Goal: Task Accomplishment & Management: Complete application form

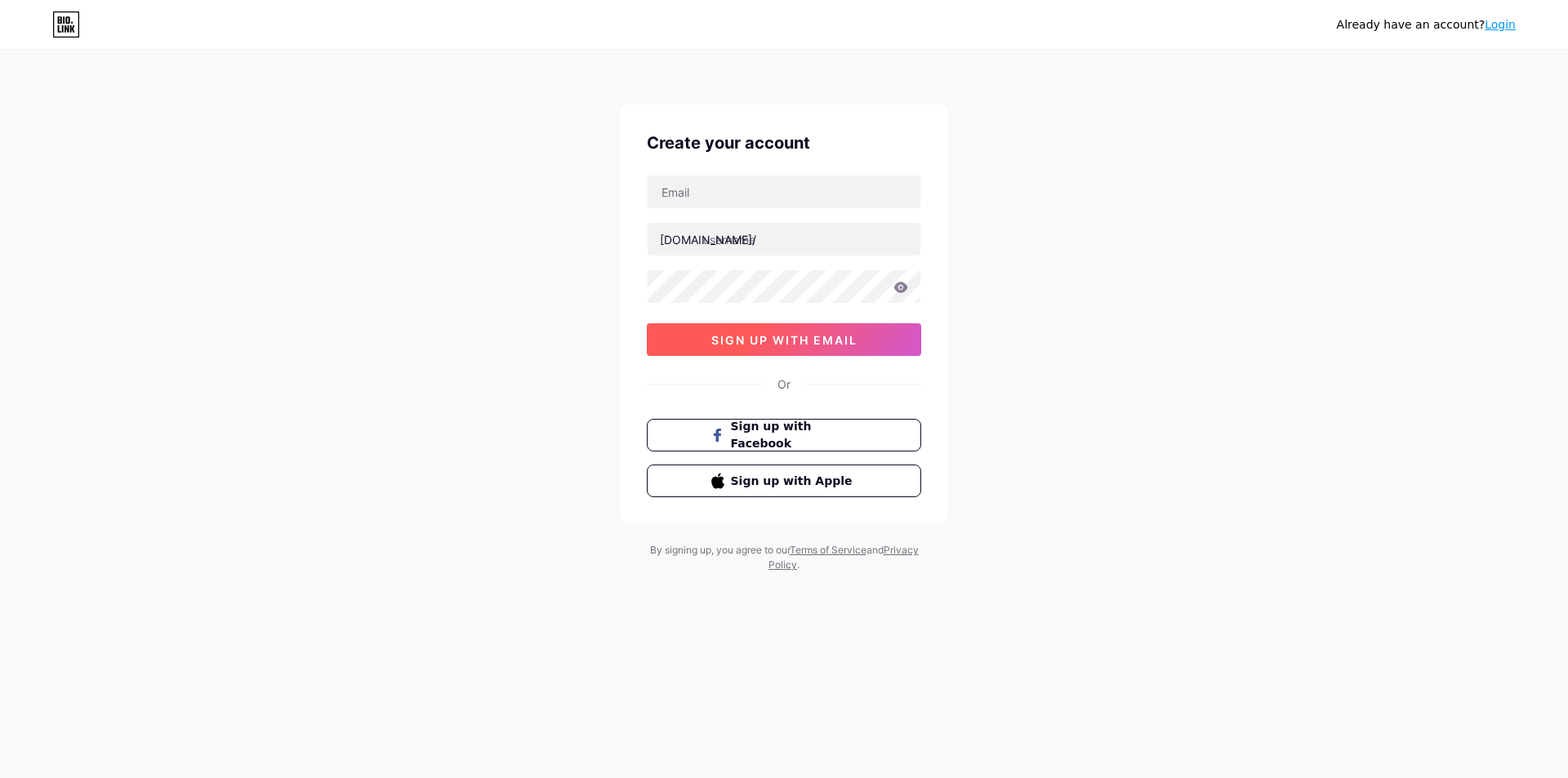
click at [845, 351] on button "sign up with email" at bounding box center [783, 339] width 274 height 33
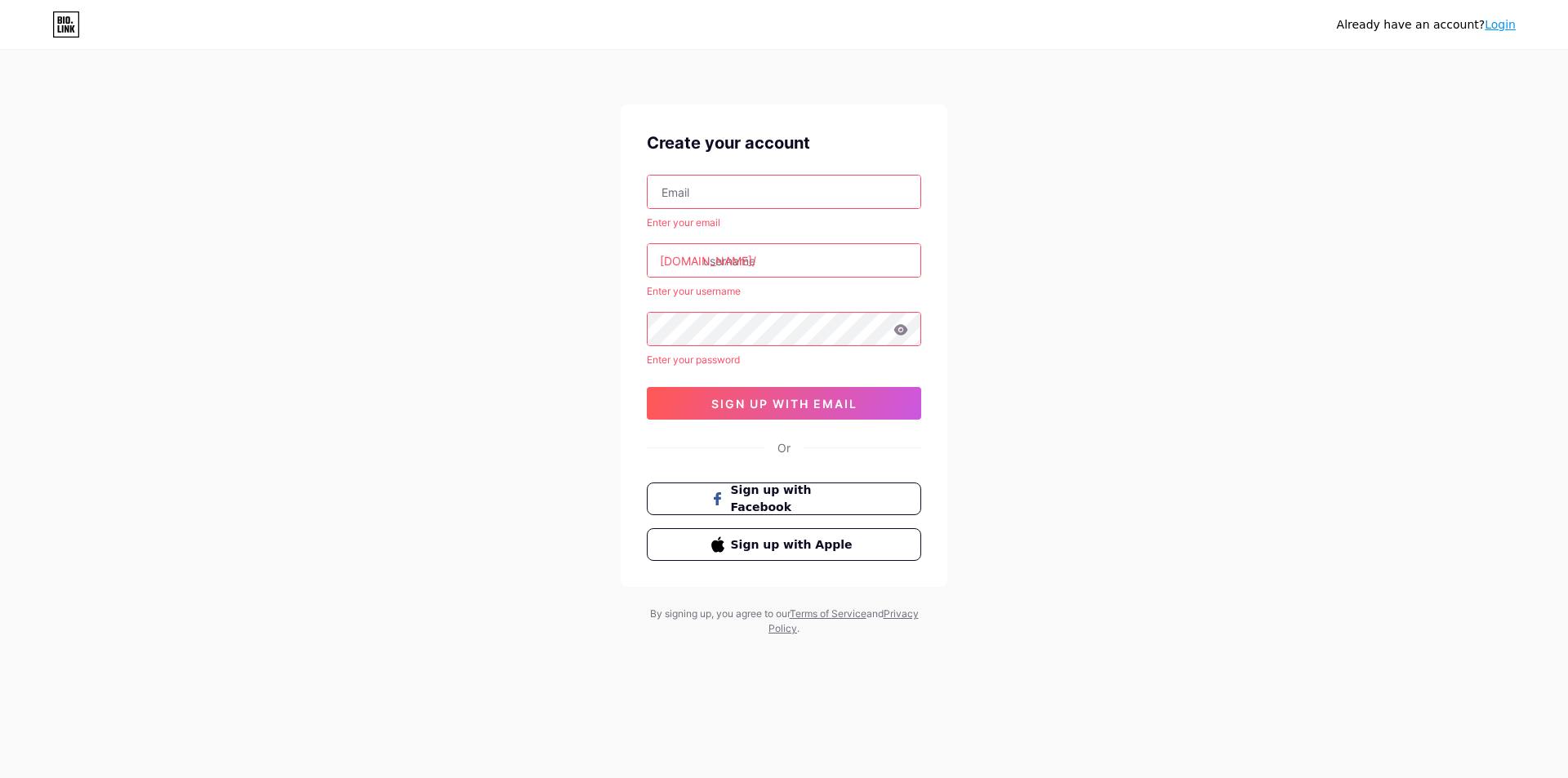
click at [724, 192] on input "text" at bounding box center [784, 192] width 273 height 33
type input "[EMAIL_ADDRESS][DOMAIN_NAME]"
click at [740, 261] on input "text" at bounding box center [784, 260] width 273 height 33
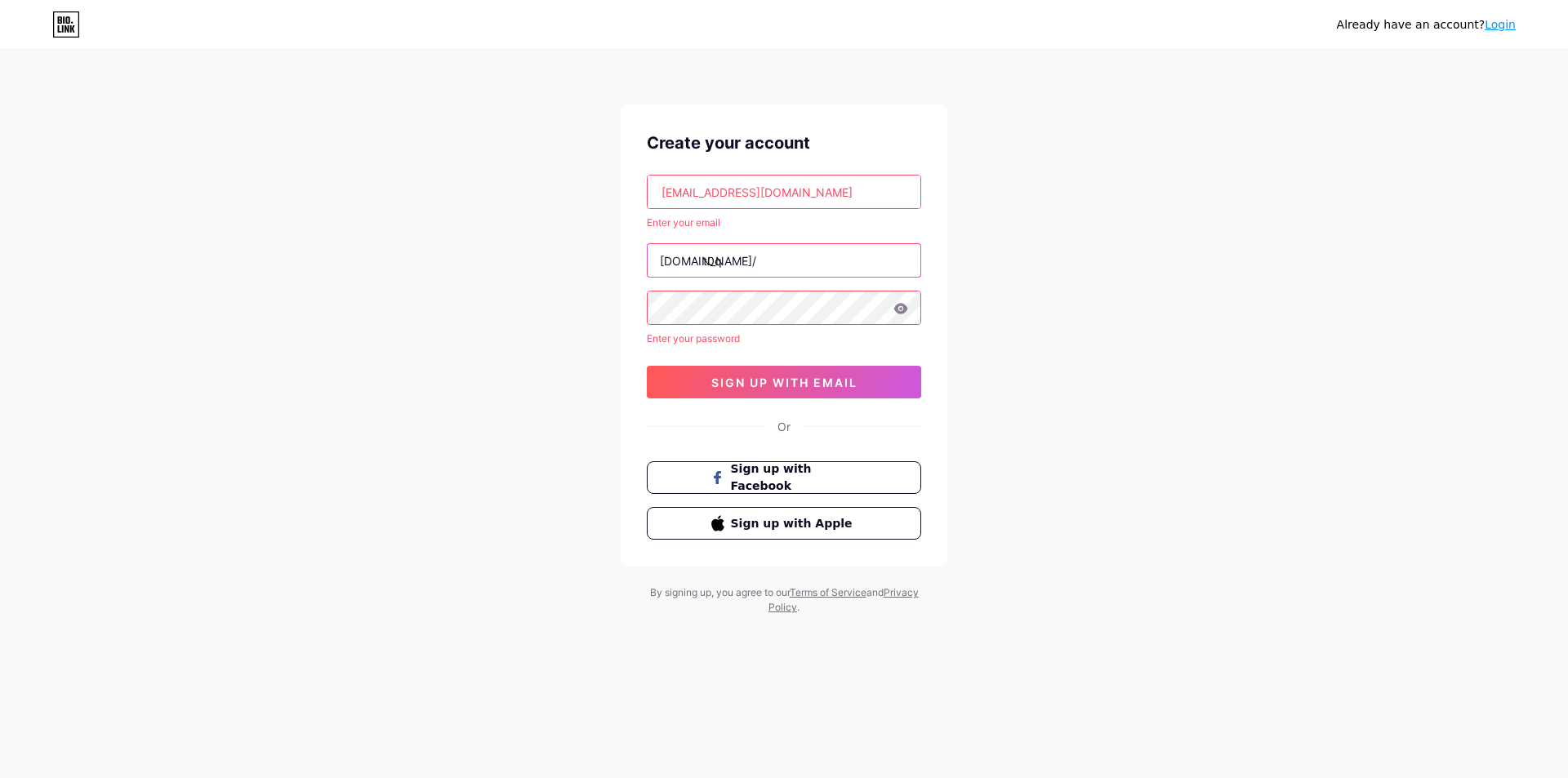
type input "t0q"
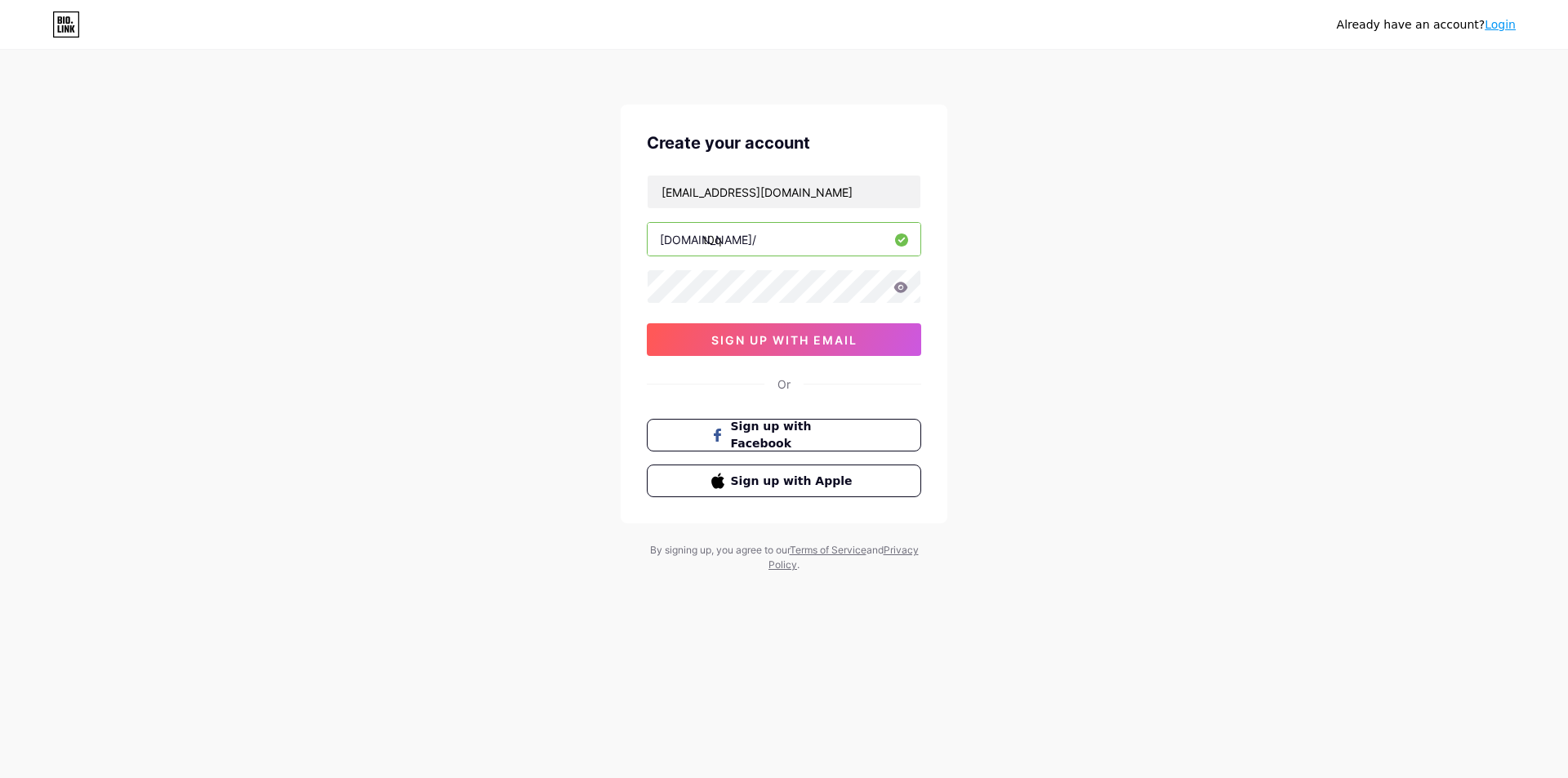
click at [752, 233] on input "t0q" at bounding box center [784, 238] width 273 height 33
click at [901, 289] on icon at bounding box center [901, 287] width 14 height 11
click at [839, 341] on span "sign up with email" at bounding box center [784, 340] width 146 height 14
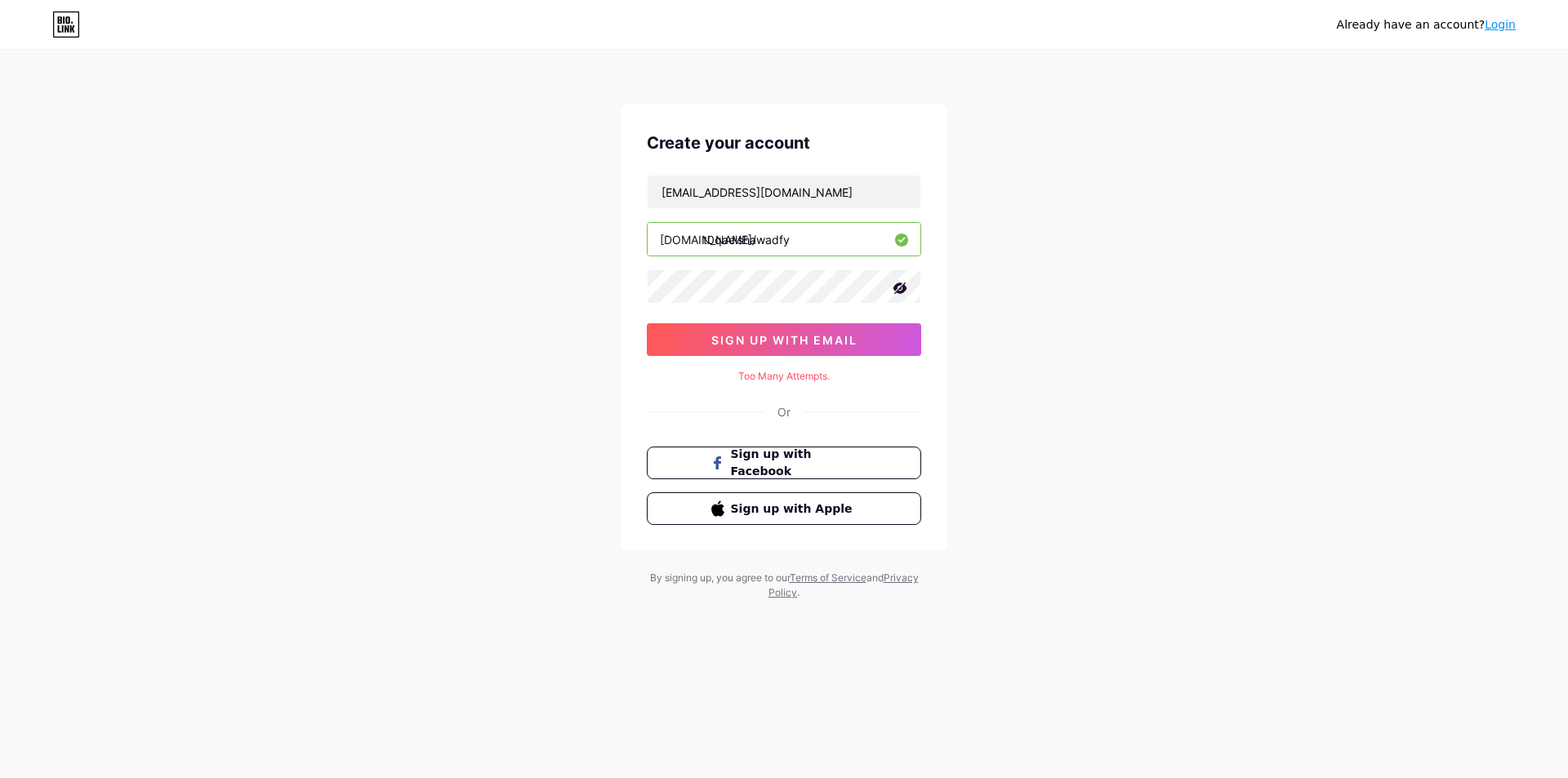
click at [1094, 373] on div "Already have an account? Login Create your account [EMAIL_ADDRESS][DOMAIN_NAME]…" at bounding box center [784, 326] width 1568 height 652
click at [784, 341] on span "sign up with email" at bounding box center [784, 340] width 146 height 14
click at [808, 247] on input "t0qaelshawadfy" at bounding box center [784, 238] width 273 height 33
type input "t0qa"
click at [778, 350] on button "sign up with email" at bounding box center [783, 339] width 274 height 33
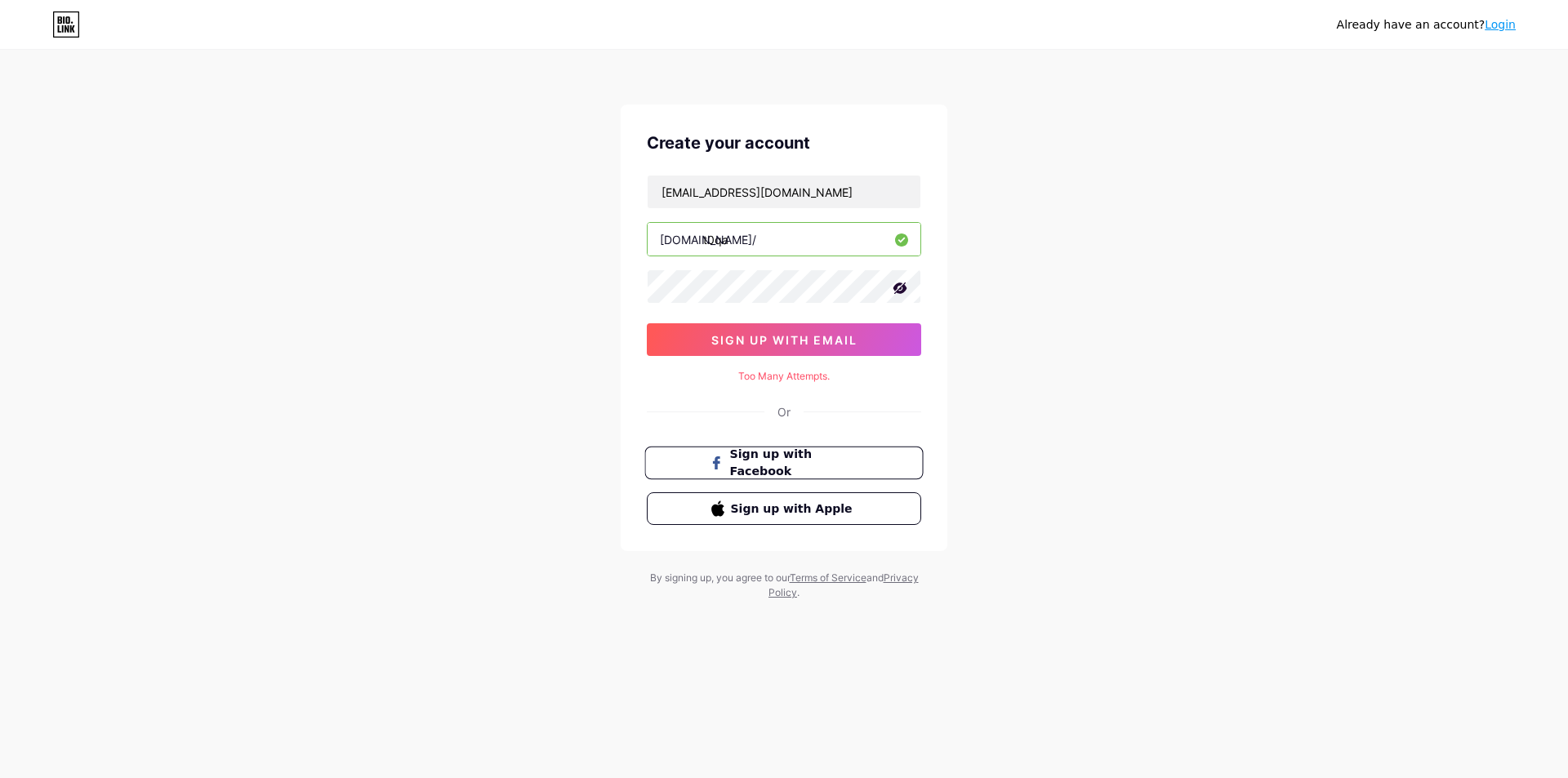
click at [820, 463] on span "Sign up with Facebook" at bounding box center [794, 464] width 129 height 36
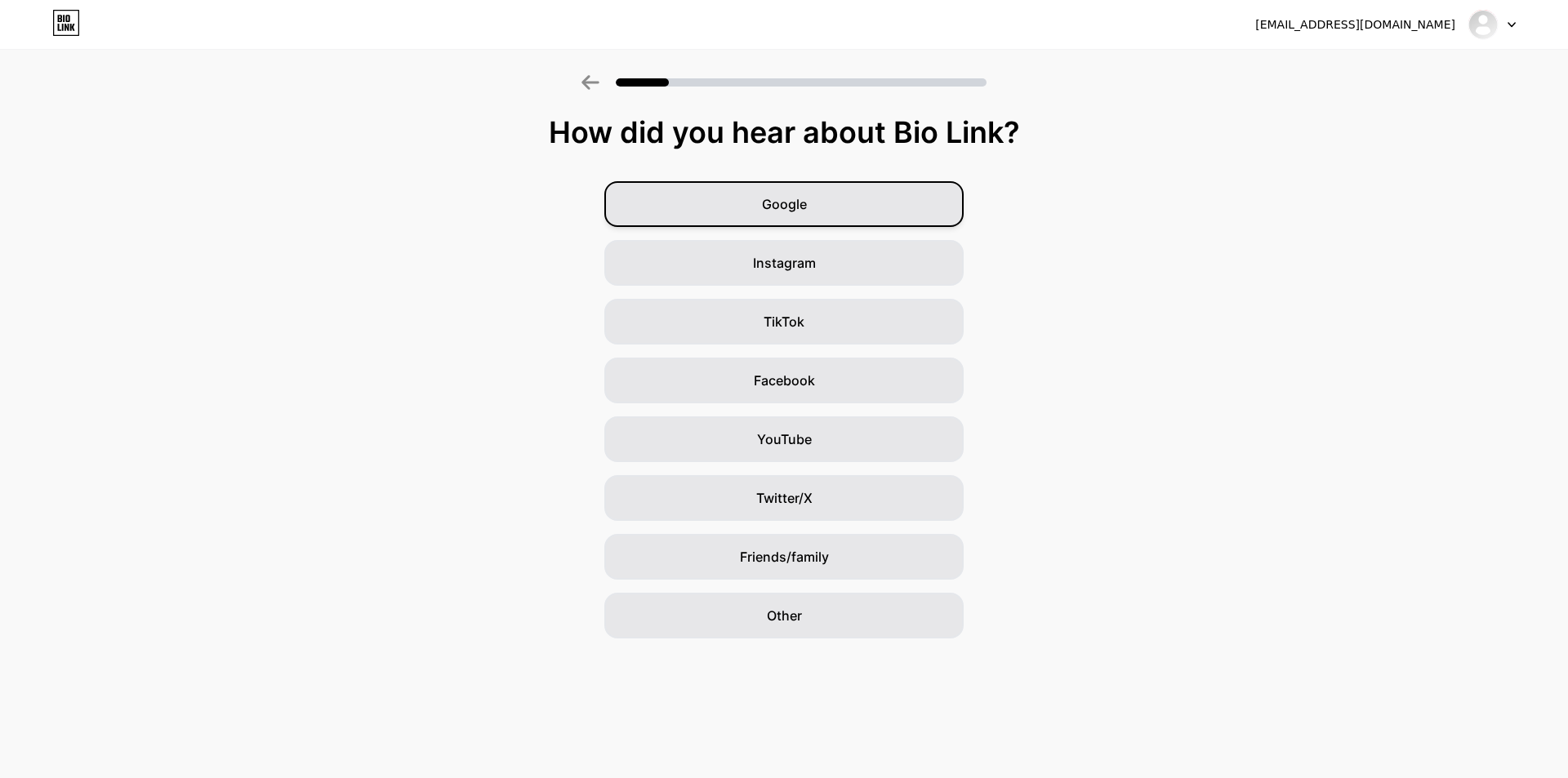
click at [871, 217] on div "Google" at bounding box center [783, 204] width 359 height 45
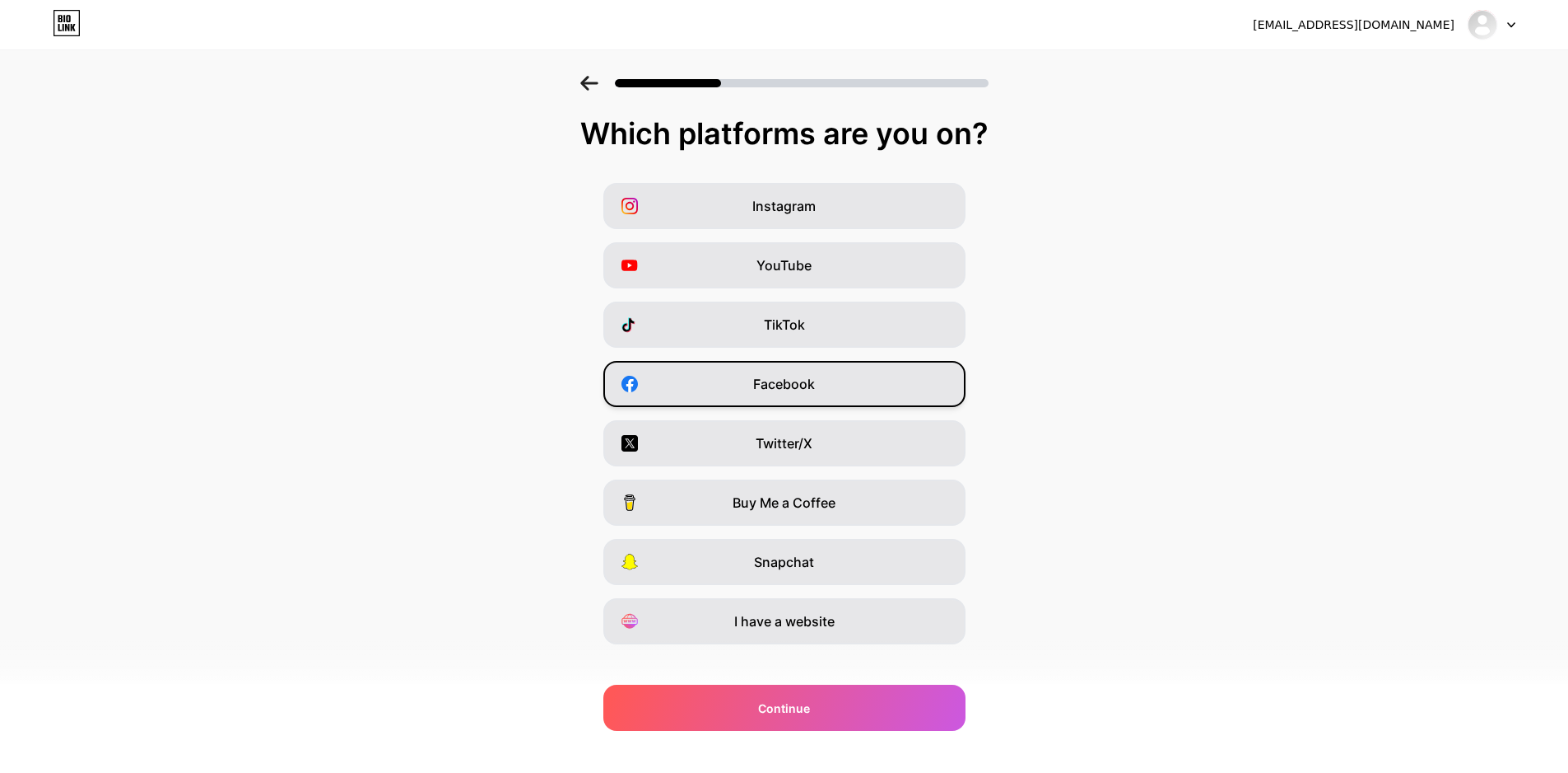
click at [852, 386] on div "Facebook" at bounding box center [784, 384] width 362 height 46
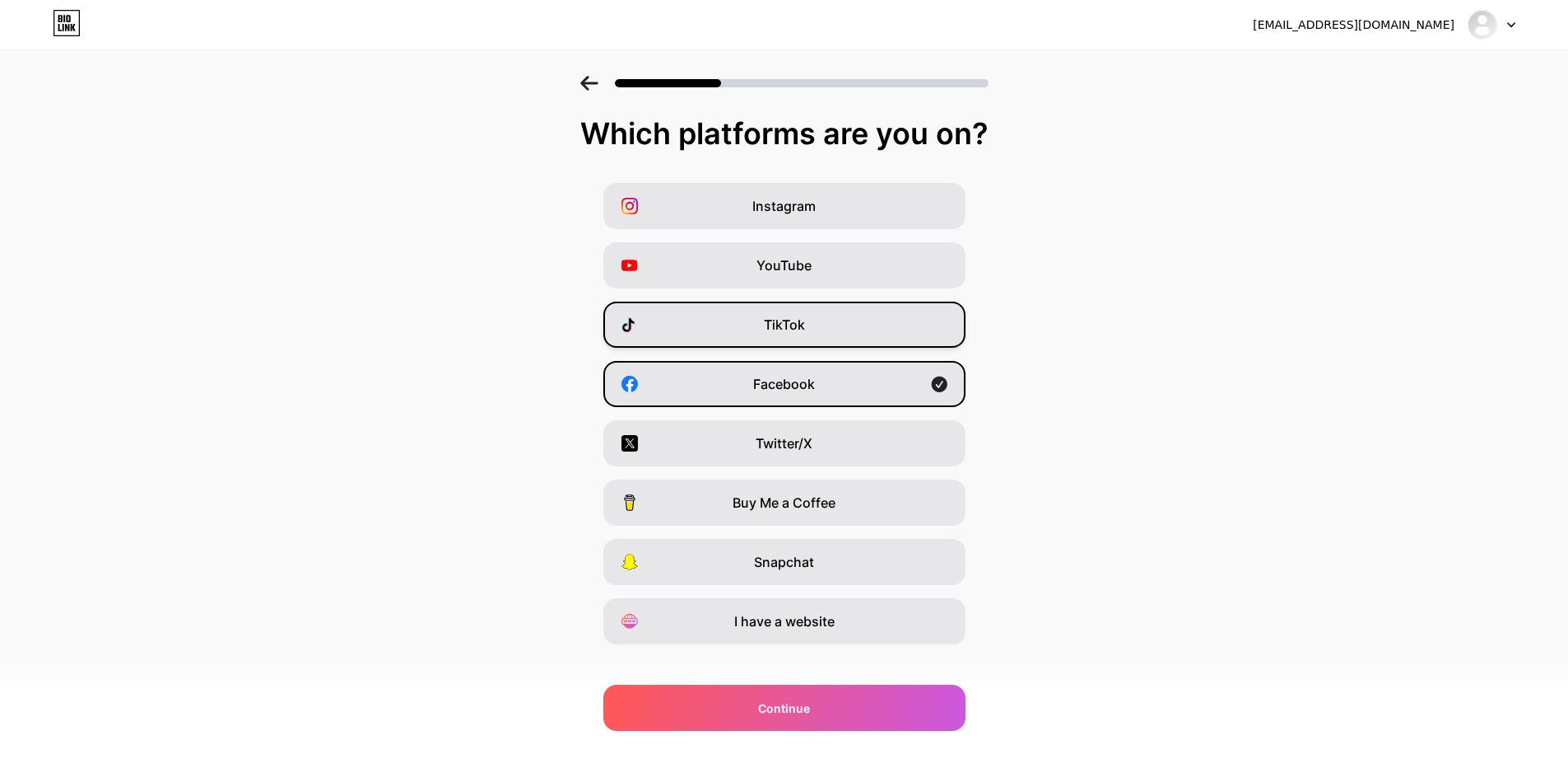
click at [771, 320] on span "TikTok" at bounding box center [784, 324] width 41 height 20
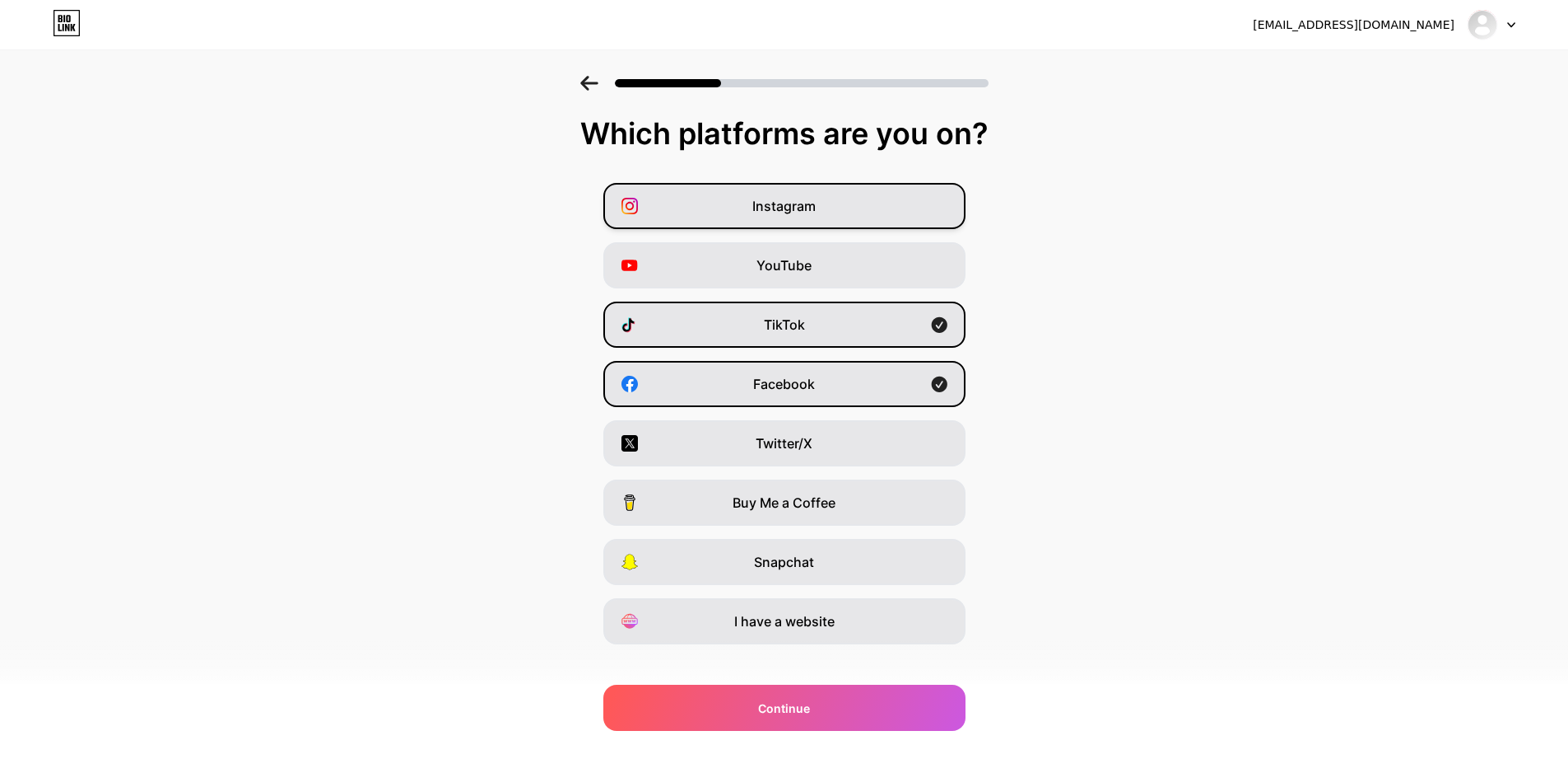
click at [810, 199] on span "Instagram" at bounding box center [784, 206] width 64 height 20
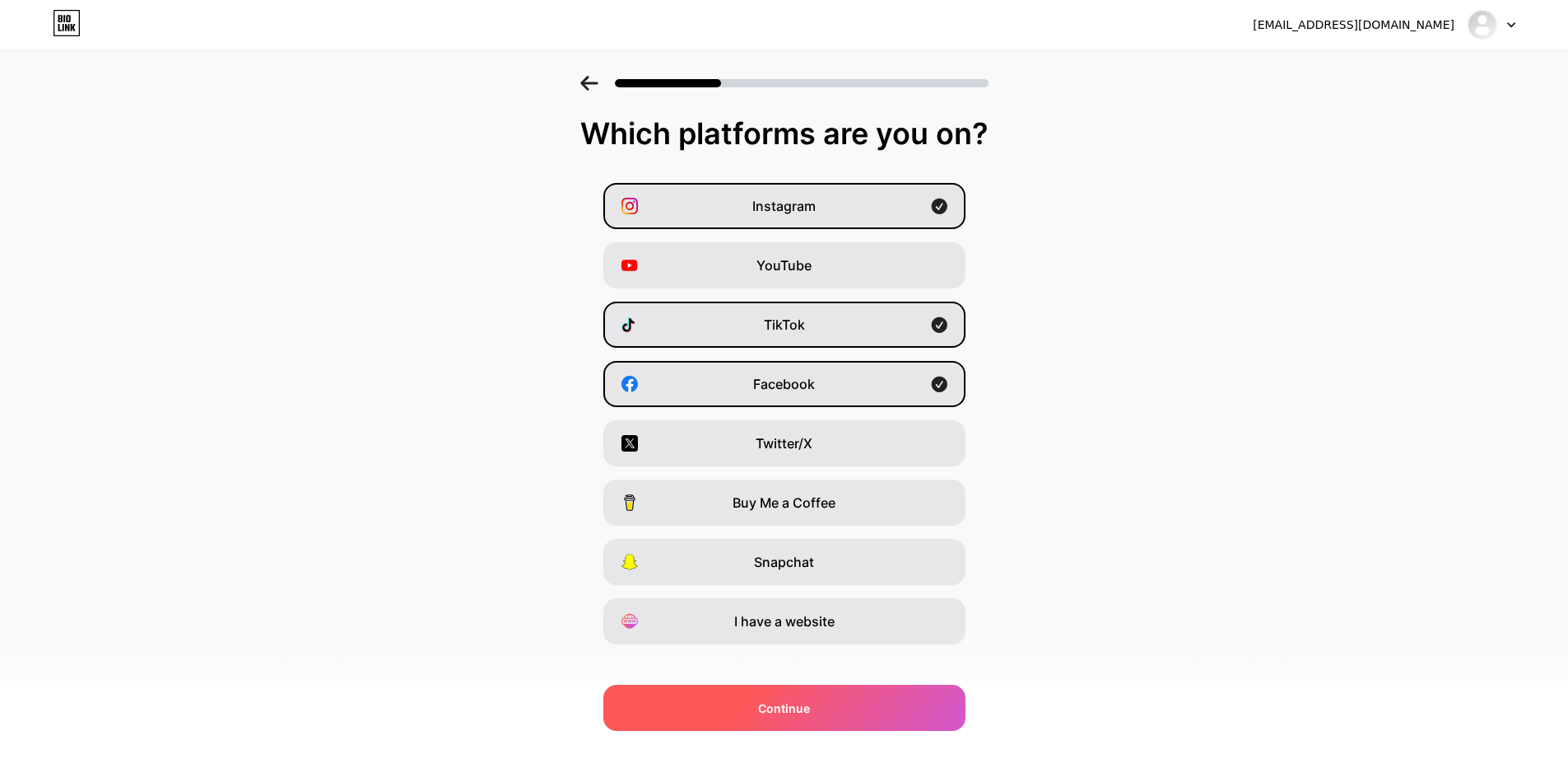
click at [852, 706] on div "Continue" at bounding box center [784, 707] width 362 height 46
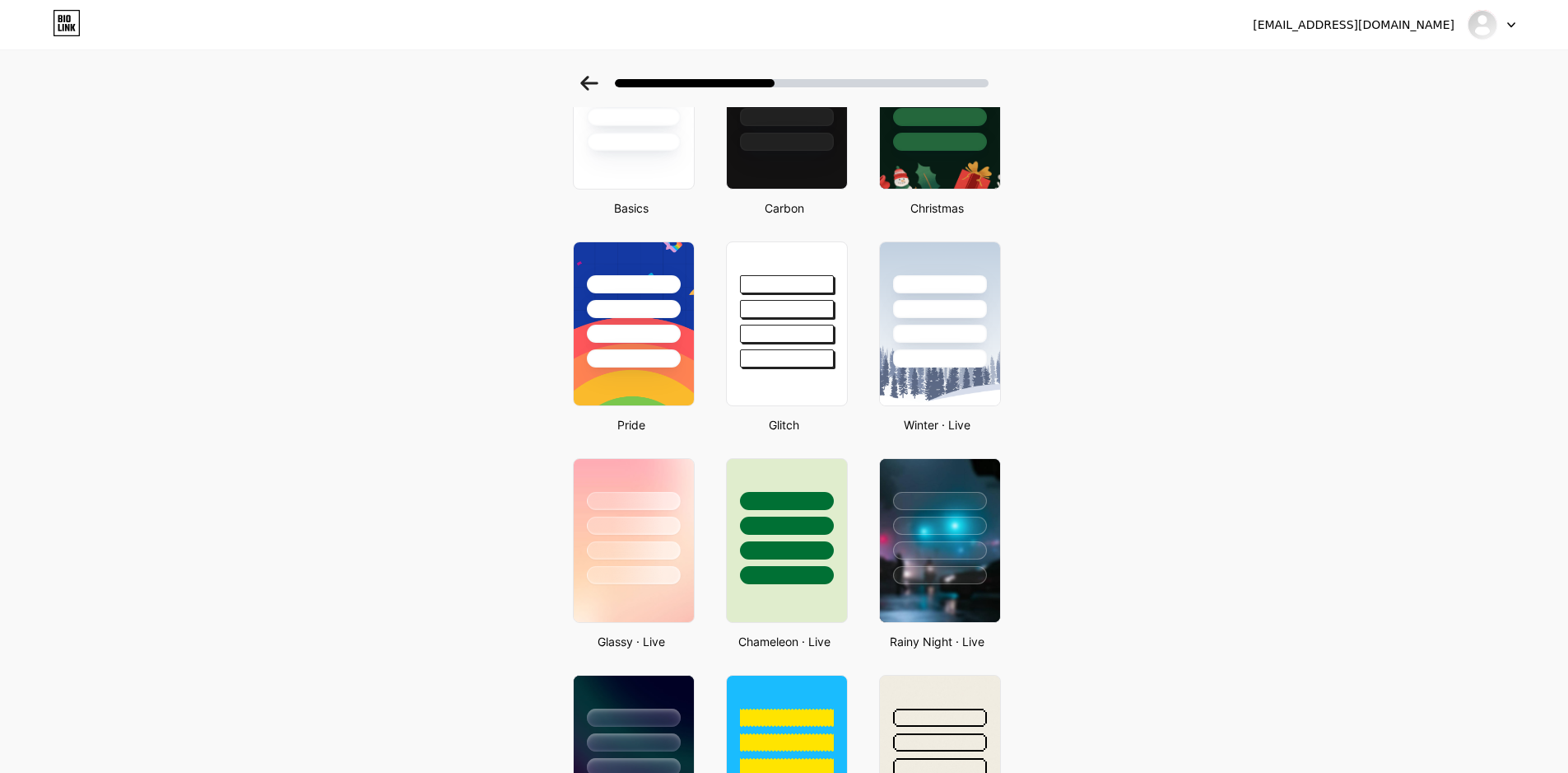
scroll to position [150, 0]
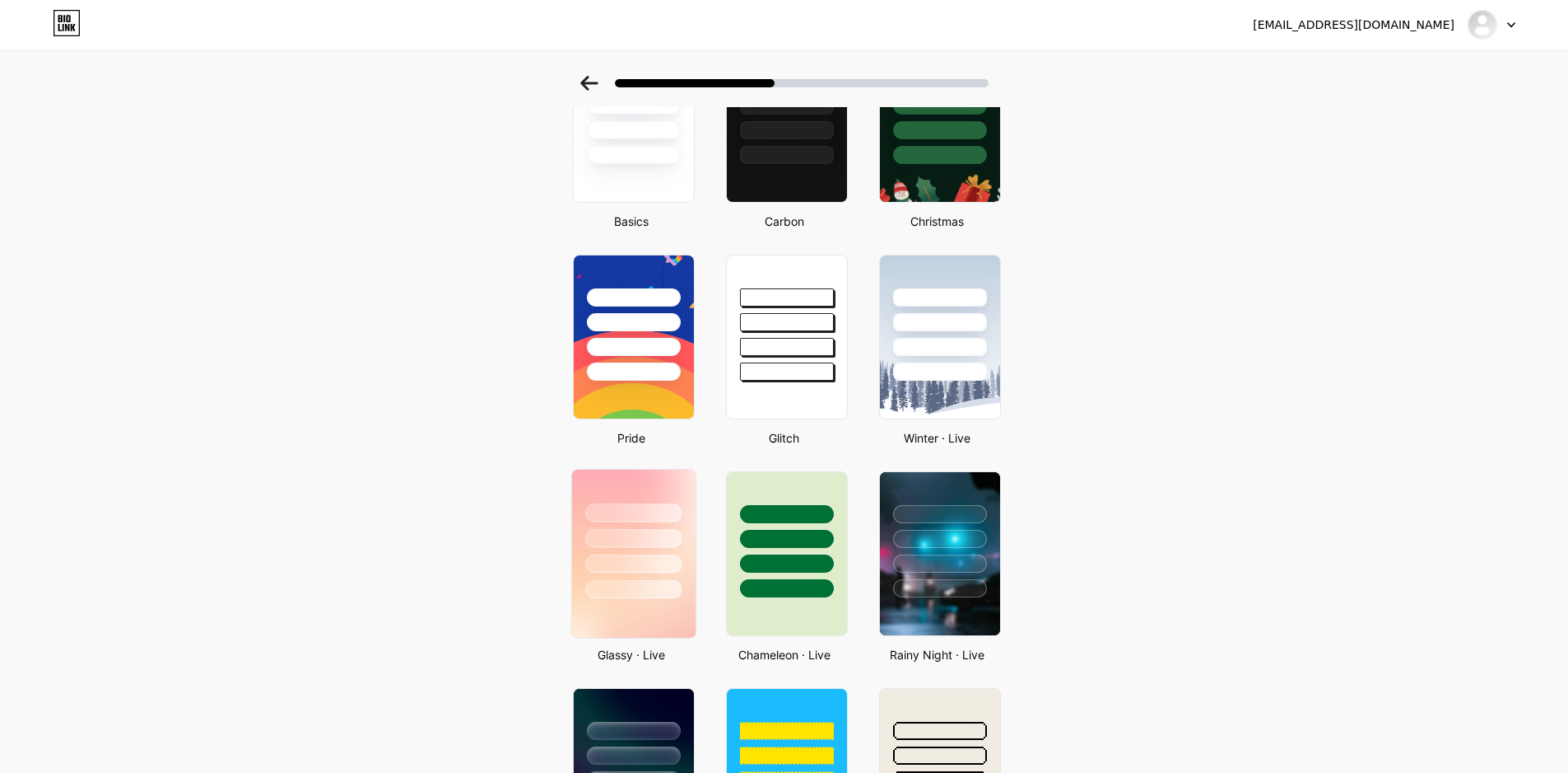
click at [678, 488] on div at bounding box center [633, 535] width 124 height 130
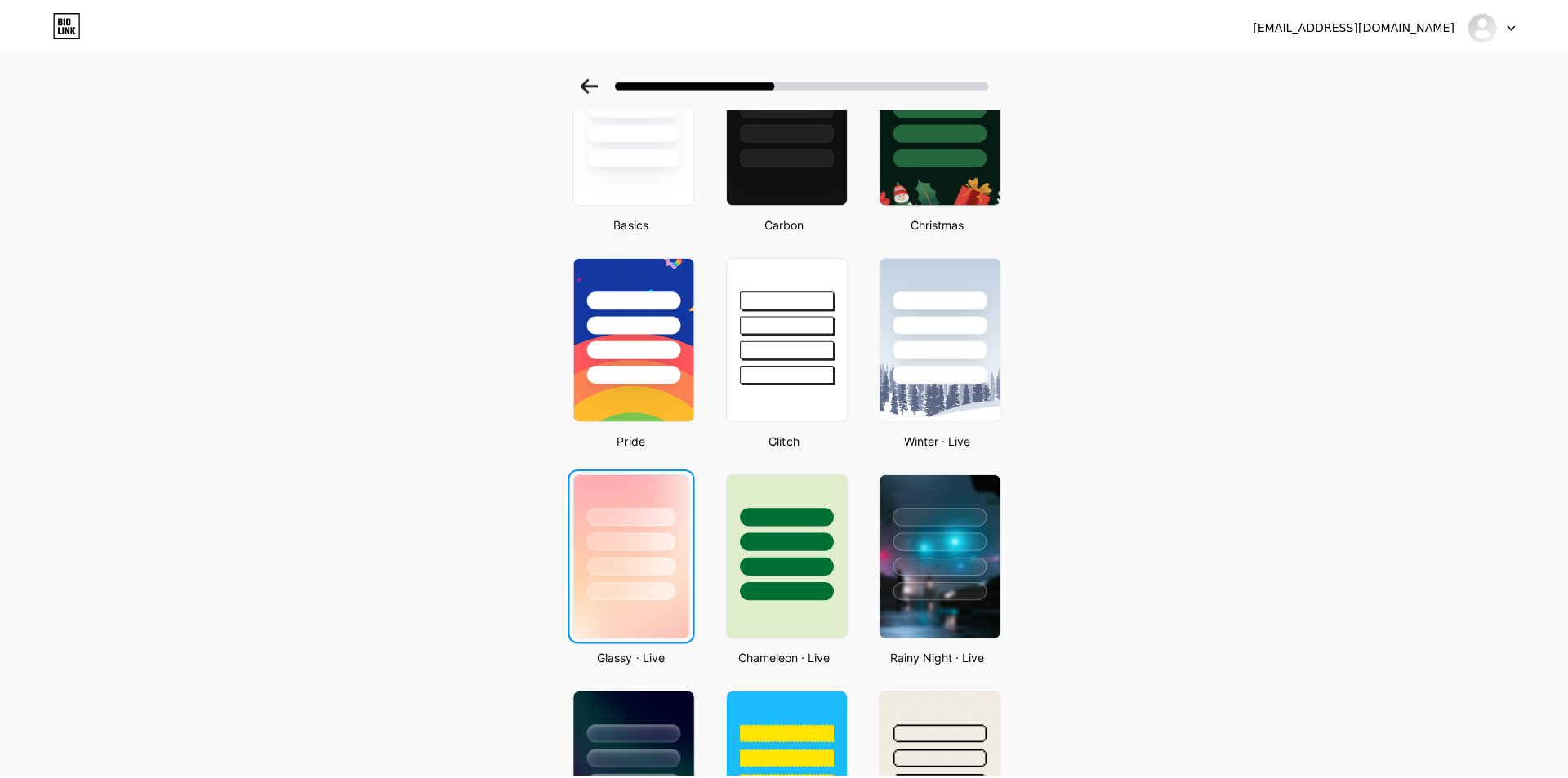
scroll to position [0, 0]
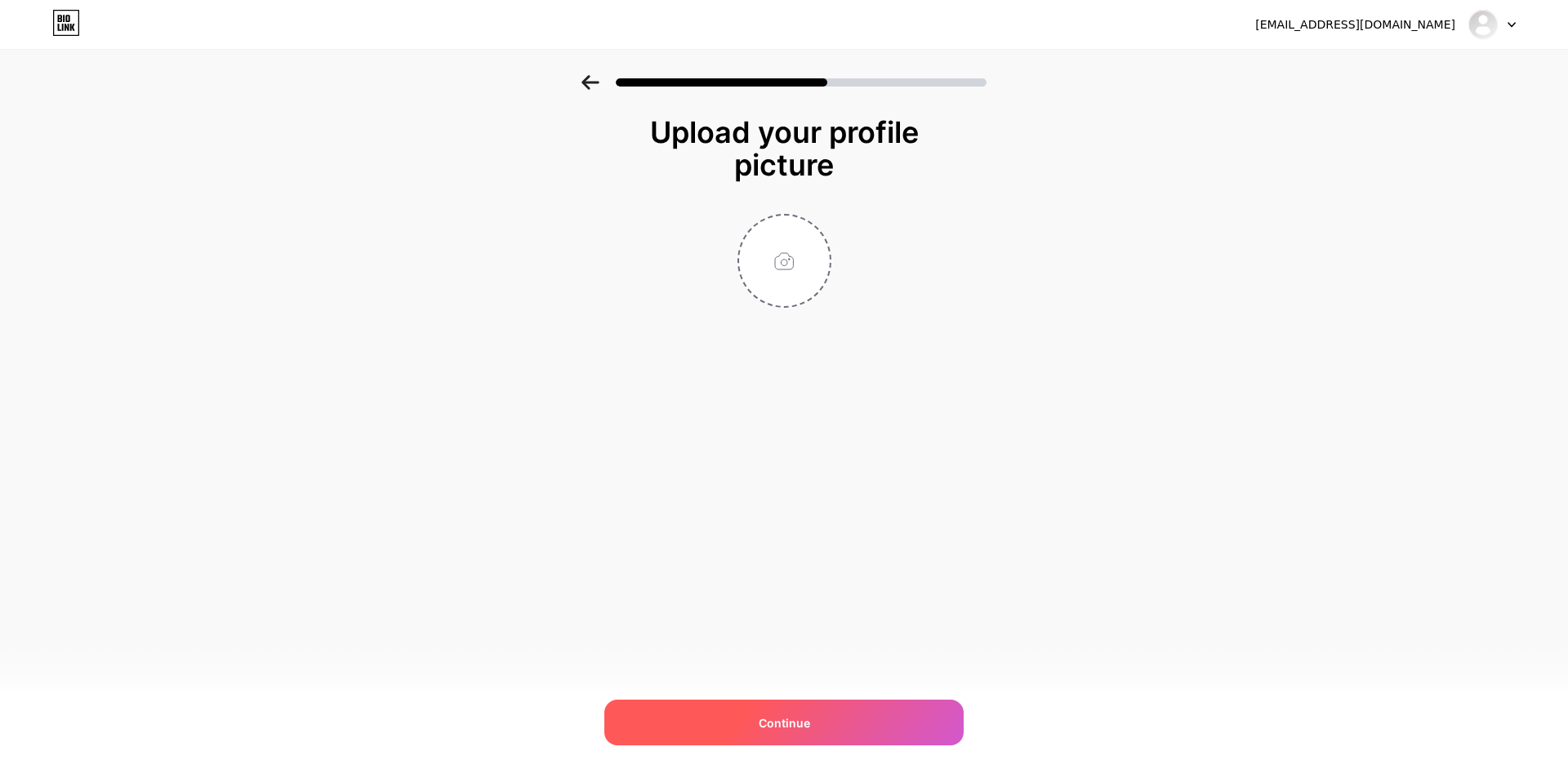
click at [814, 726] on div "Continue" at bounding box center [783, 723] width 359 height 45
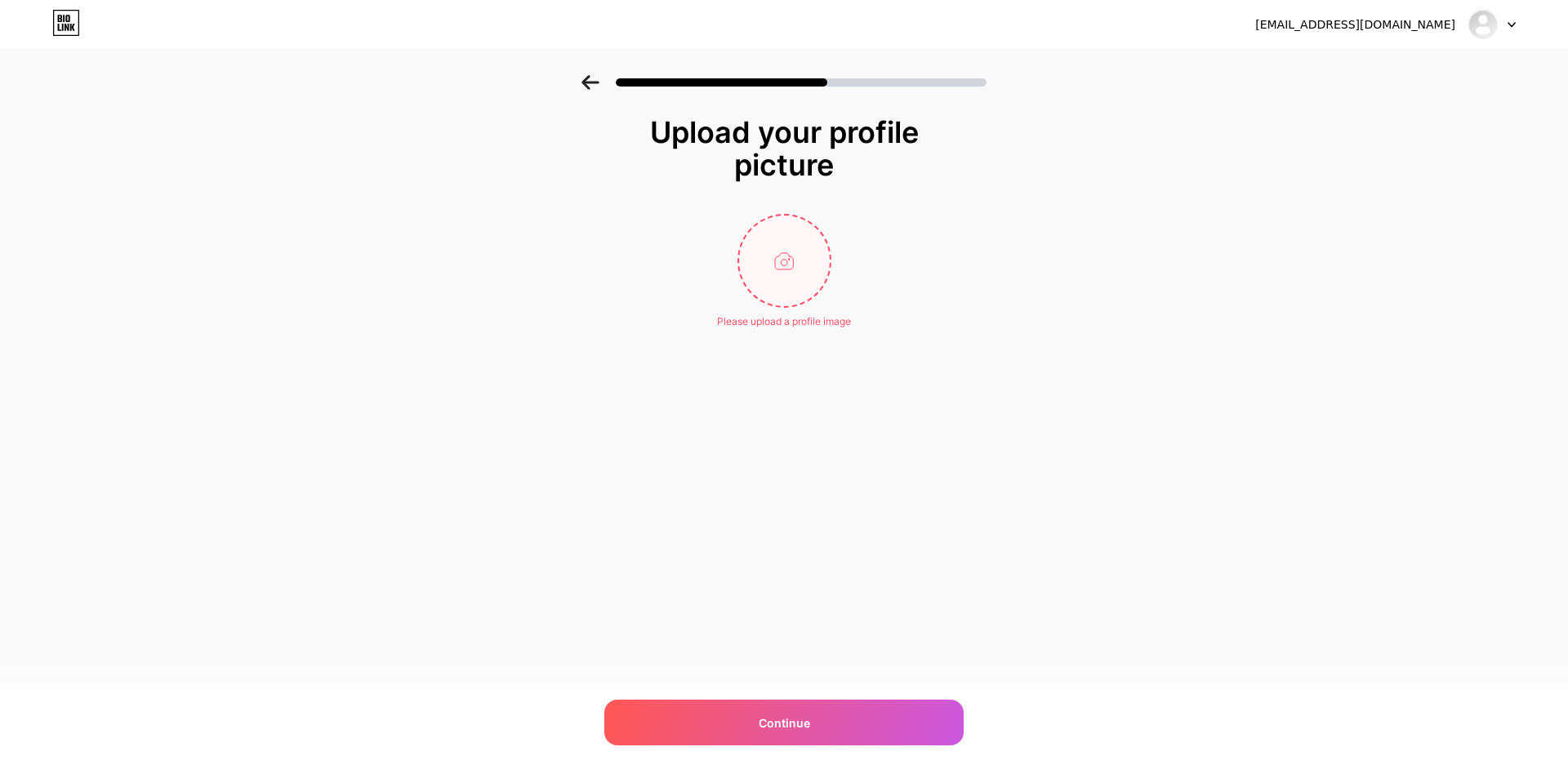
click at [799, 273] on input "file" at bounding box center [784, 261] width 91 height 91
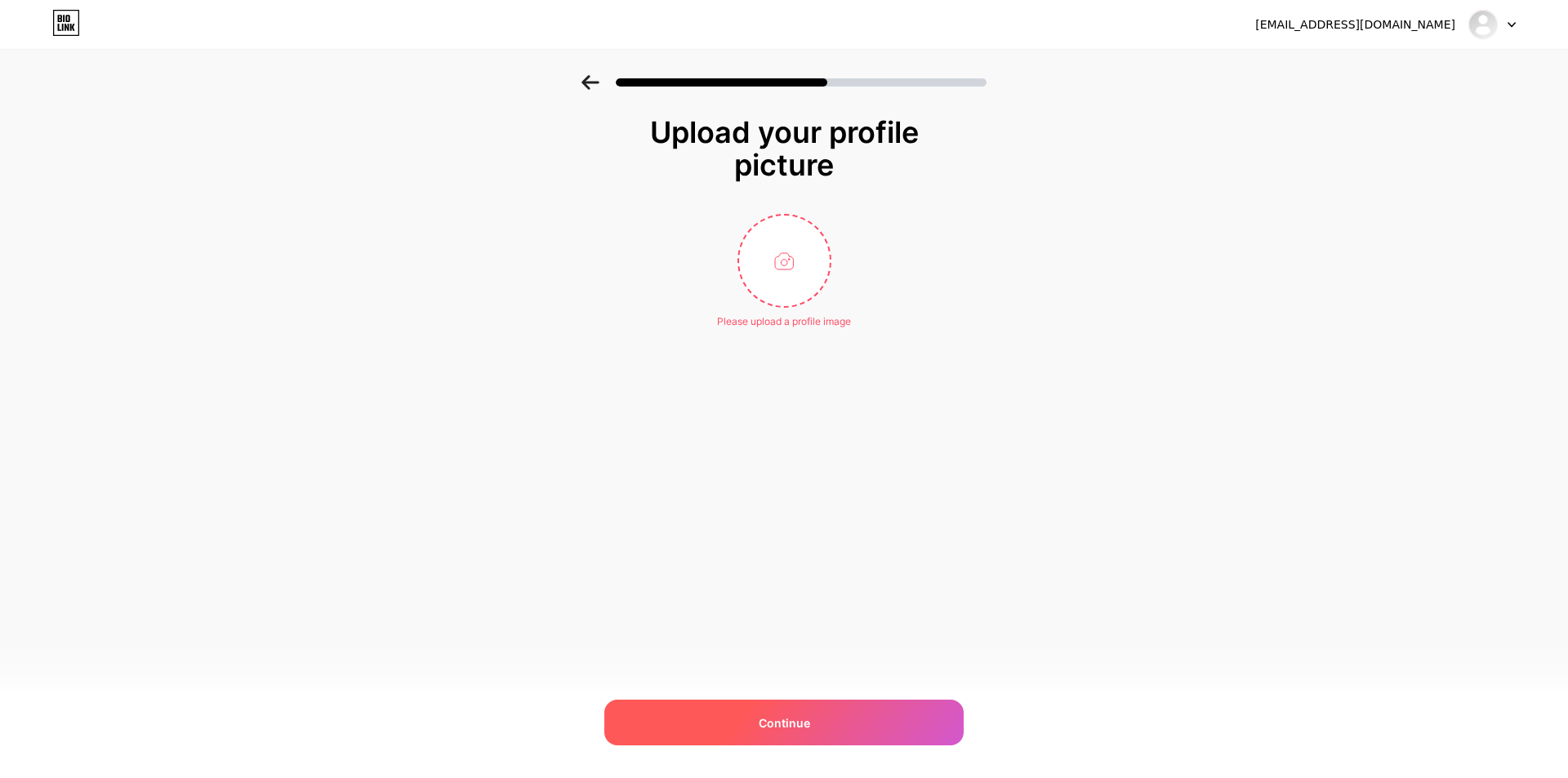
click at [776, 718] on span "Continue" at bounding box center [784, 723] width 51 height 17
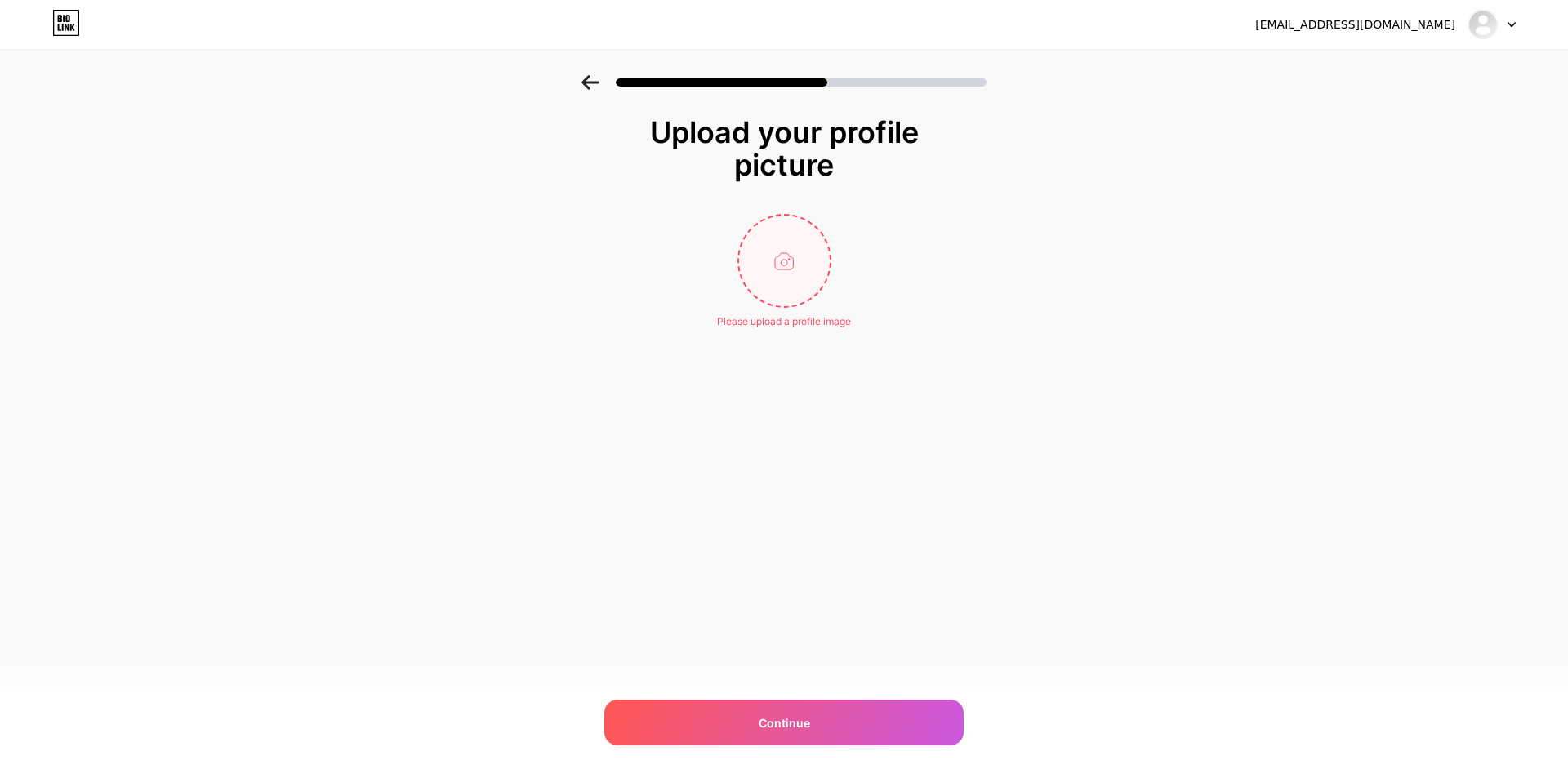
click at [790, 293] on input "file" at bounding box center [784, 261] width 91 height 91
type input "C:\fakepath\WhatsApp Image 2025-10-15 at 00.22.12_c0e40727.jpg"
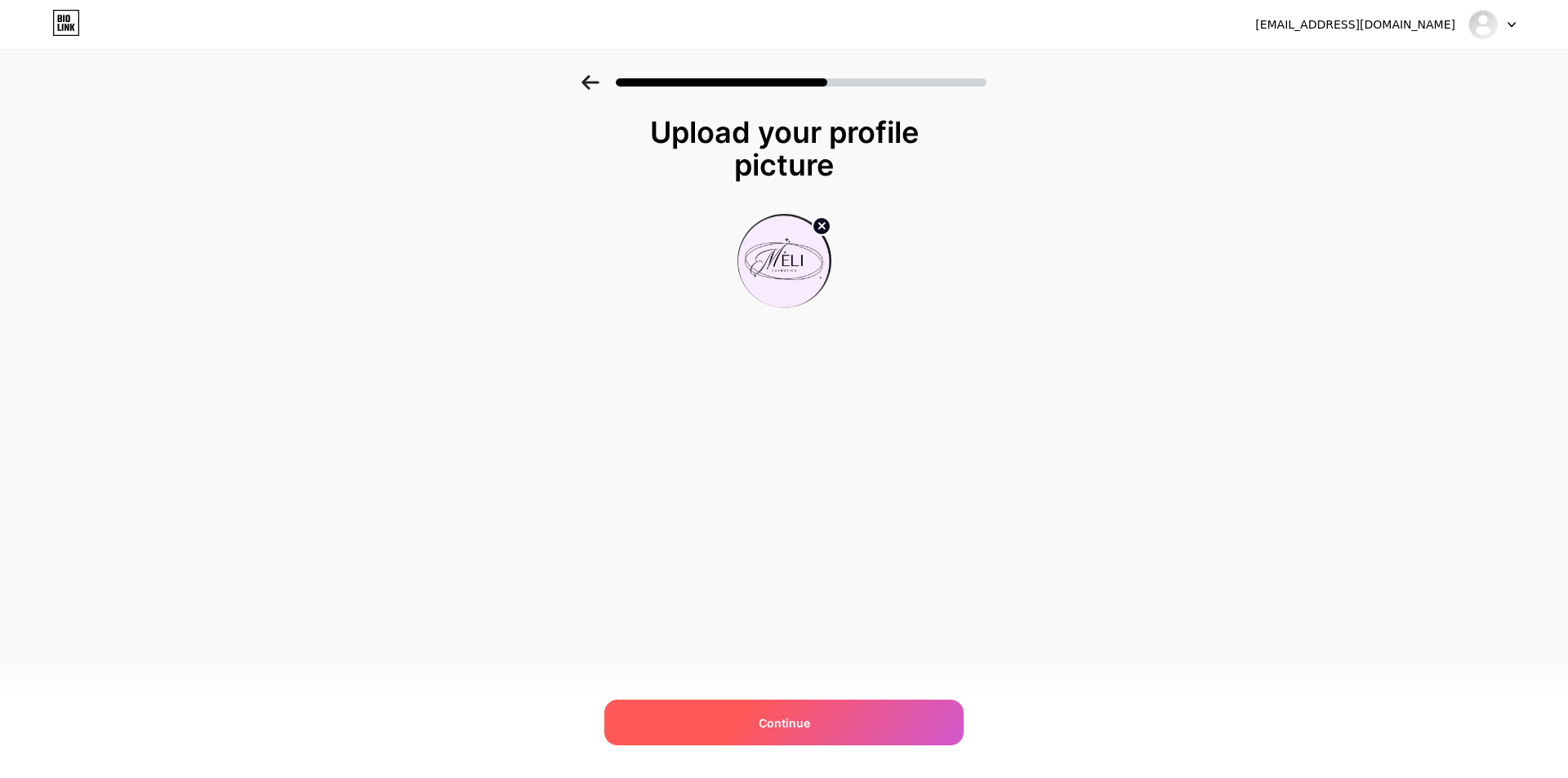
click at [853, 701] on div "Continue" at bounding box center [783, 723] width 359 height 45
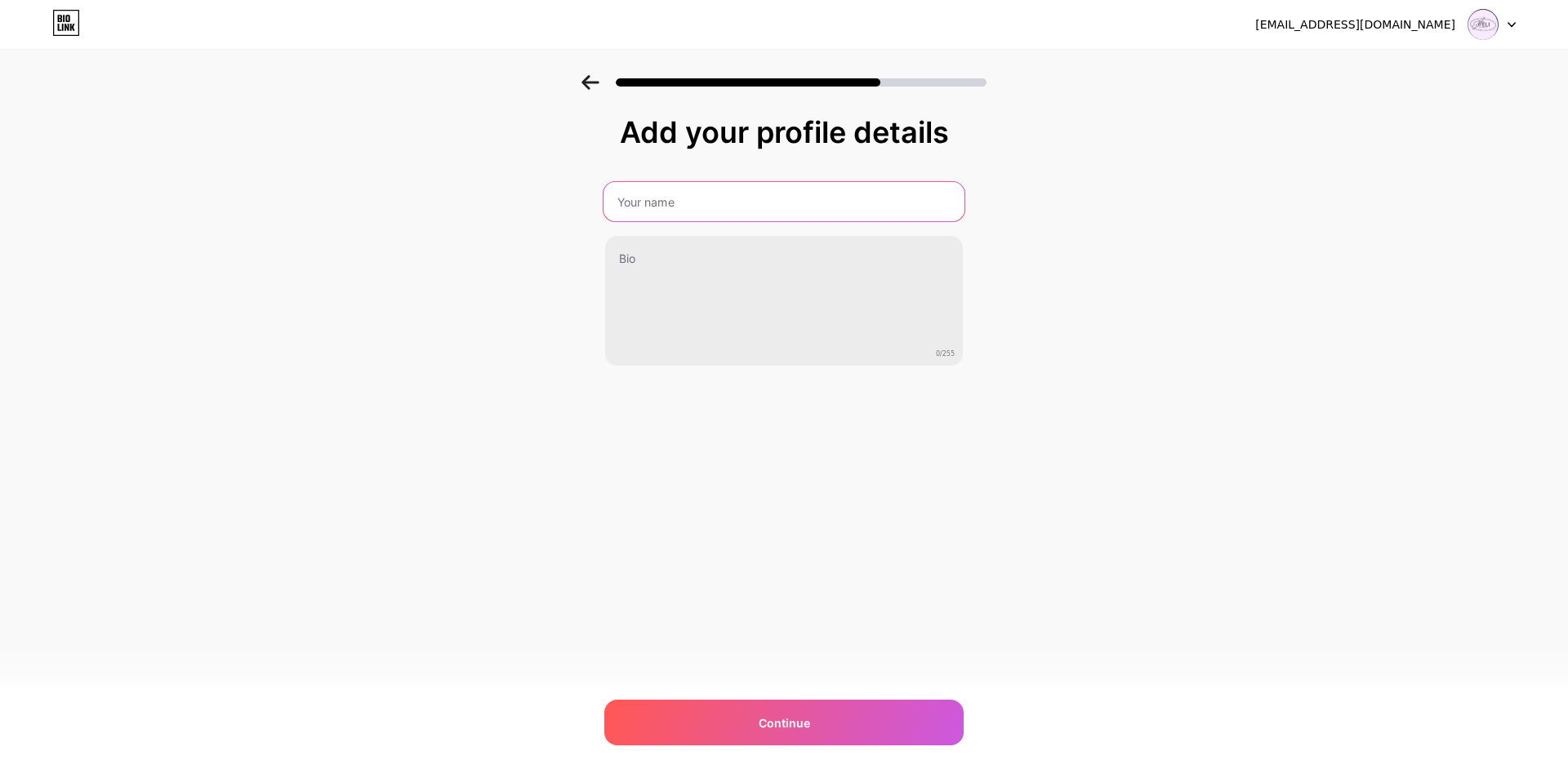
click at [697, 215] on input "text" at bounding box center [783, 202] width 361 height 40
click at [713, 513] on div "tokaelshawadfy@yahoo.com Logout Link Copied Add your profile details 0/255 Cont…" at bounding box center [784, 389] width 1568 height 778
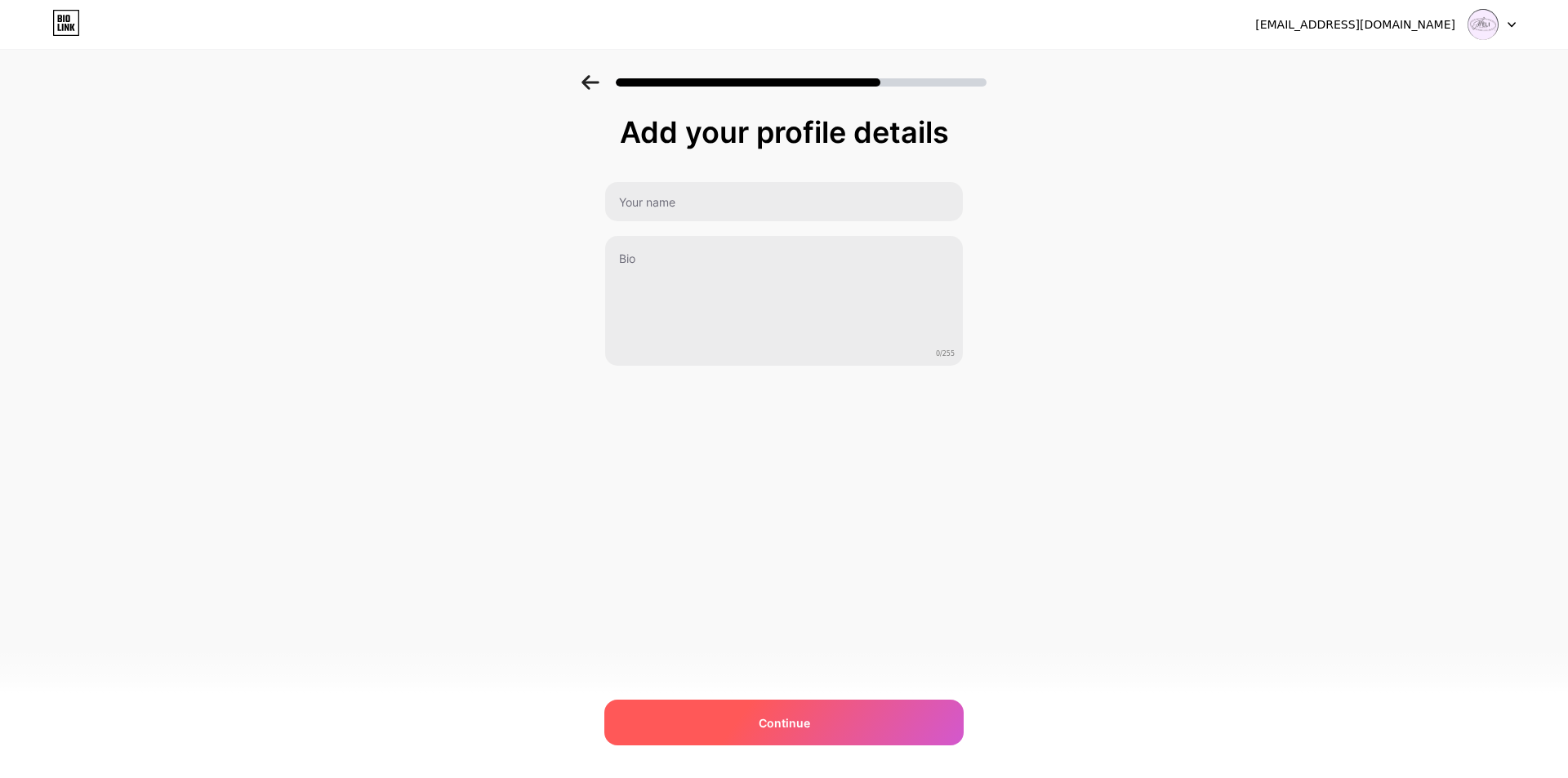
click at [763, 715] on span "Continue" at bounding box center [784, 723] width 51 height 17
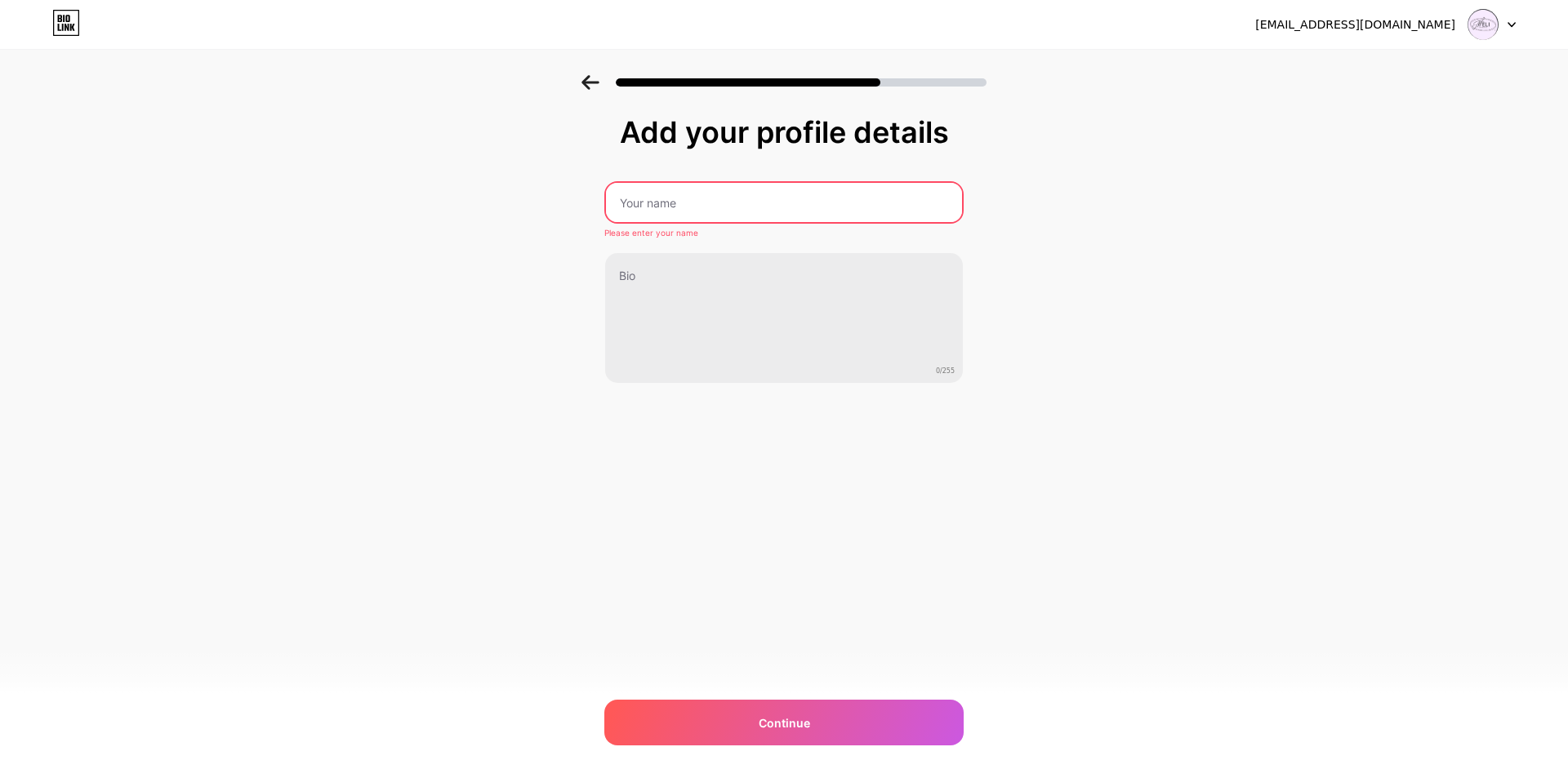
click at [679, 201] on input "text" at bounding box center [784, 203] width 356 height 40
click at [679, 201] on input "text" at bounding box center [783, 203] width 359 height 40
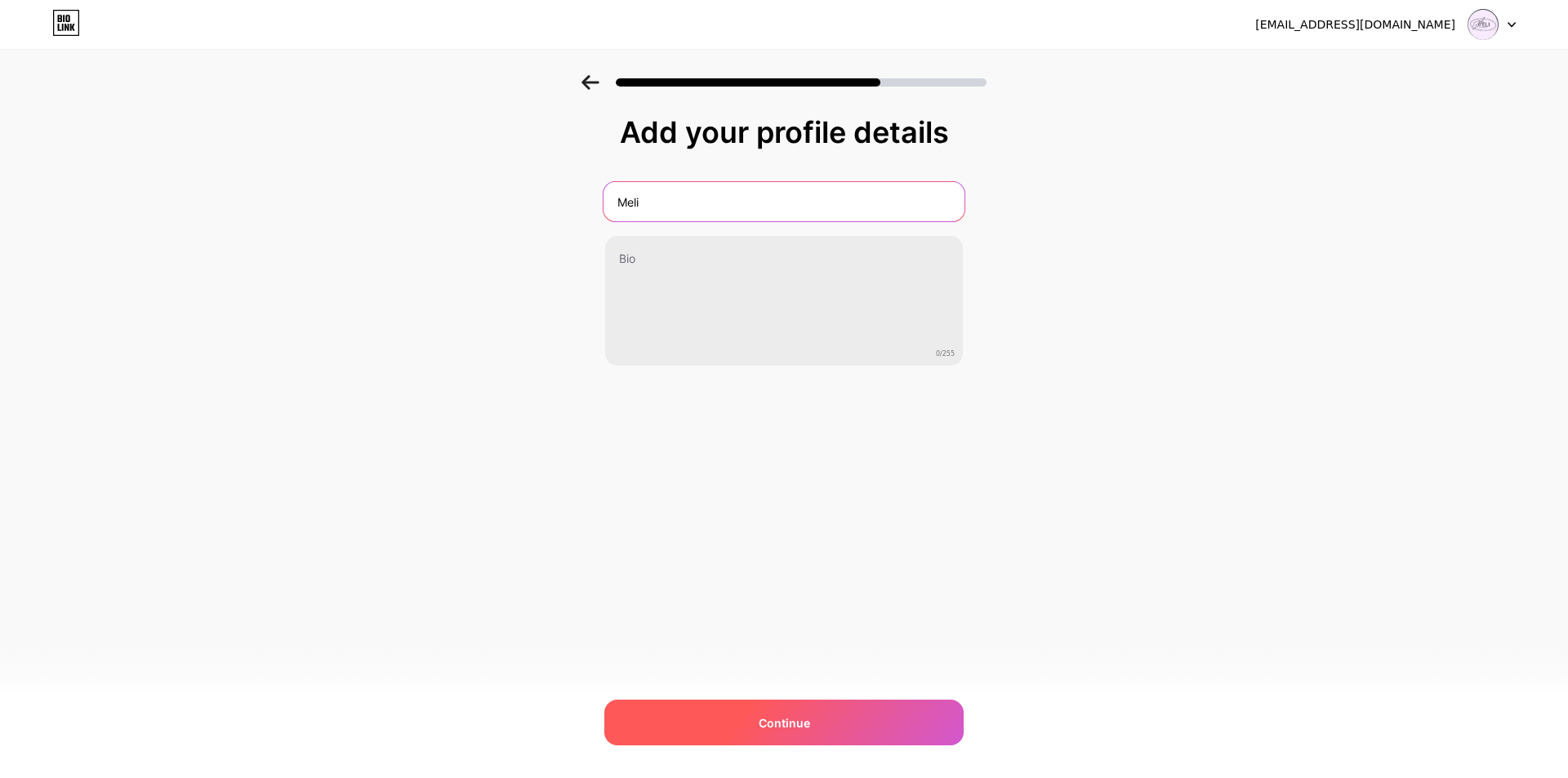
type input "Meli"
click at [772, 726] on span "Continue" at bounding box center [784, 723] width 51 height 17
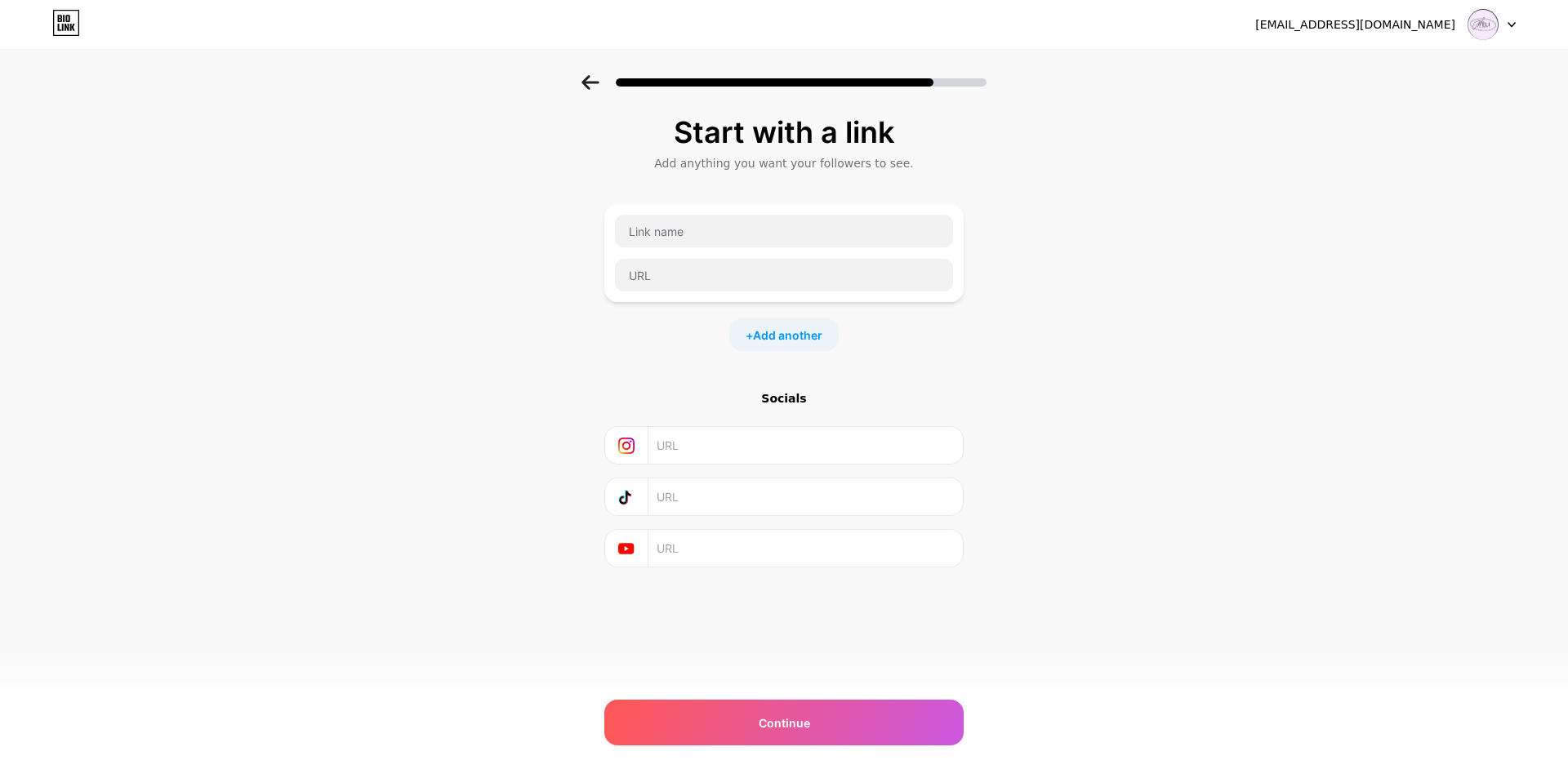
click at [766, 441] on input "text" at bounding box center [805, 445] width 297 height 37
paste input "https://www.instagram.com/meli.egy?igsh=MWxpN2ZlNTZmZXo3dg=="
type input "https://www.instagram.com/meli.egy?igsh=MWxpN2ZlNTZmZXo3dg=="
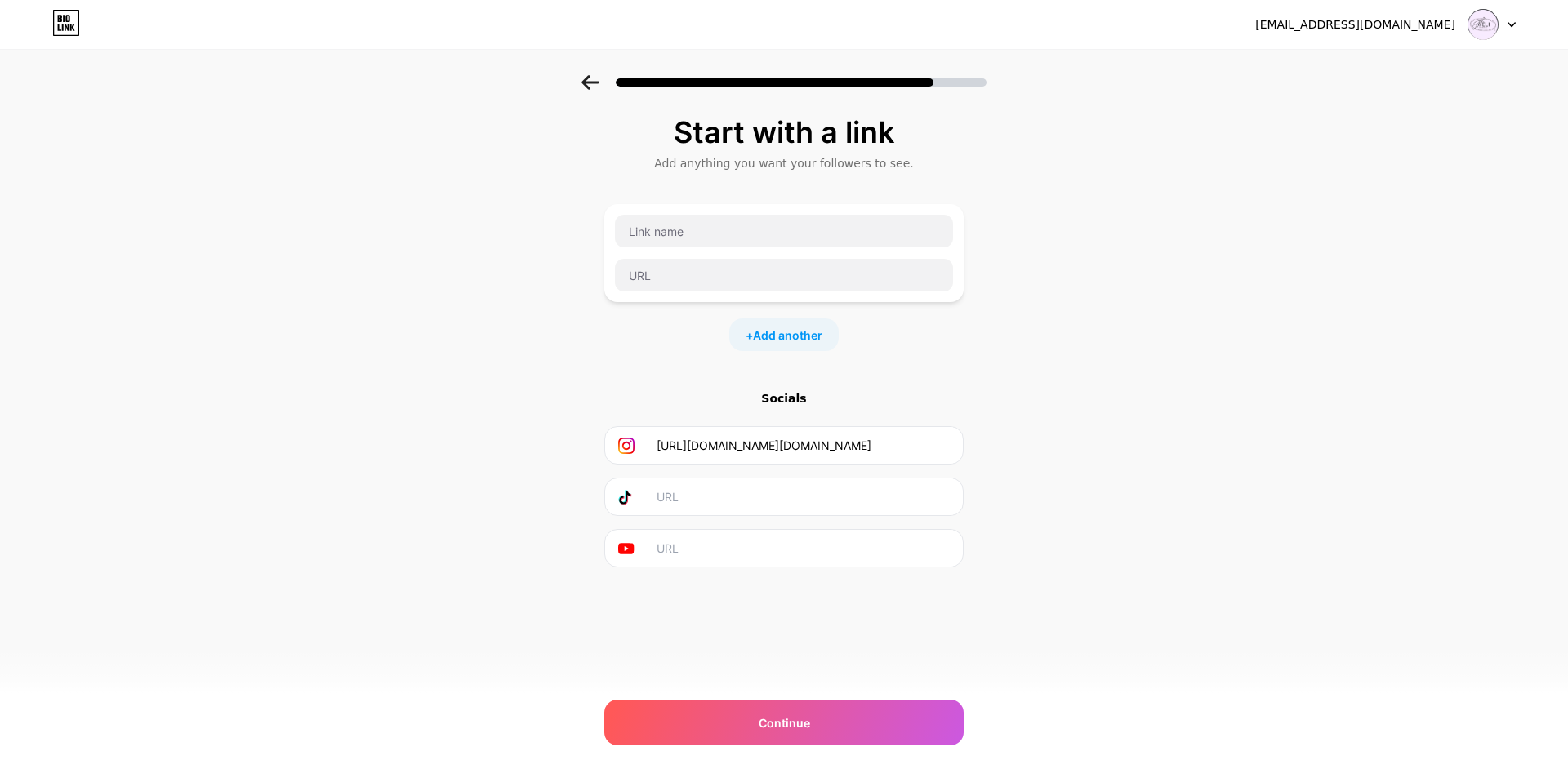
click at [701, 492] on input "text" at bounding box center [805, 496] width 297 height 37
paste input "https://www.tiktok.com/@meli.egy0?_t=8mjJ0OvwcsQ&_r=1"
type input "https://www.tiktok.com/@meli.egy0?_t=8mjJ0OvwcsQ&_r=1"
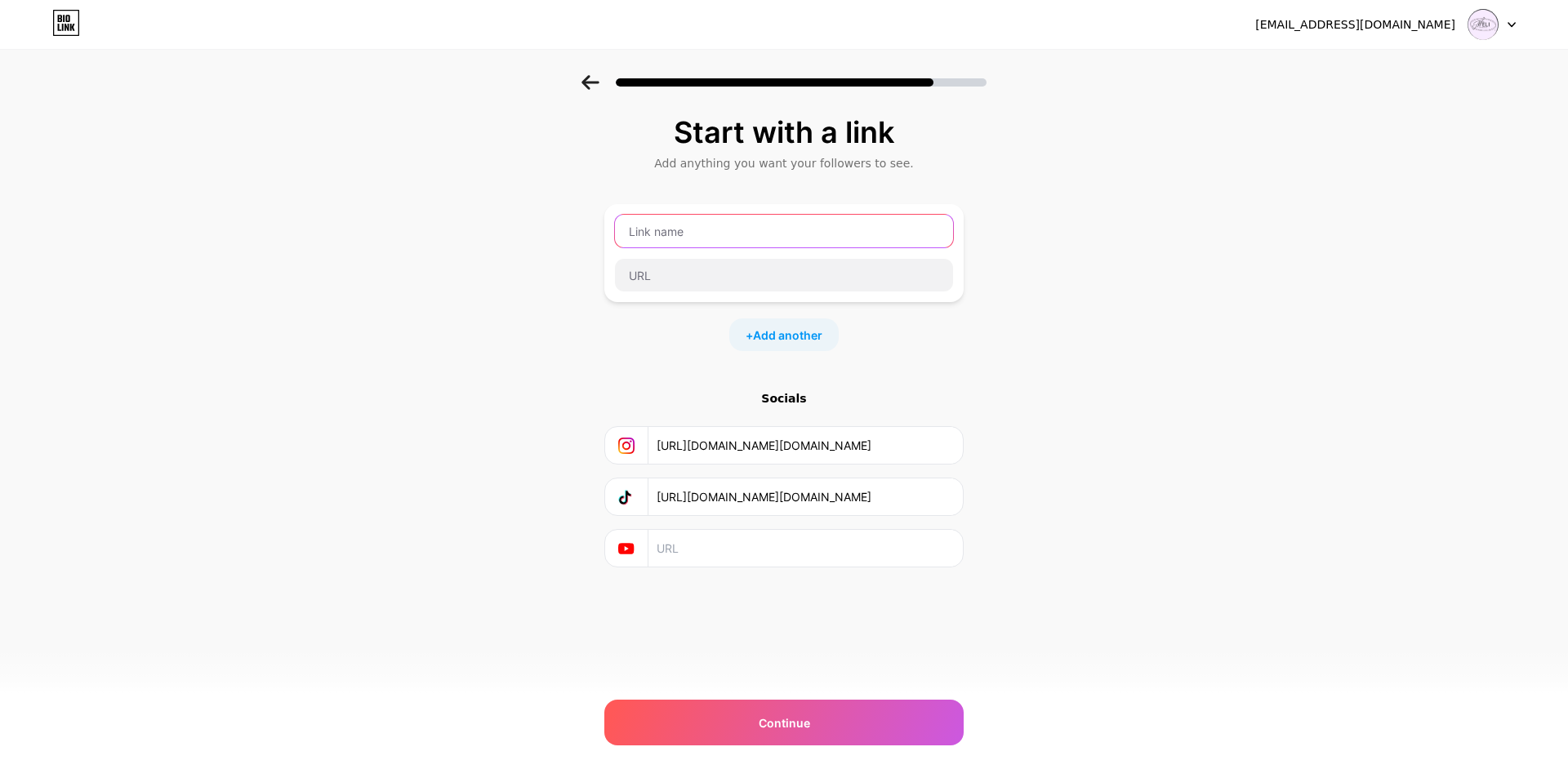
click at [698, 232] on input "text" at bounding box center [784, 230] width 338 height 33
type input "Meli Facebook"
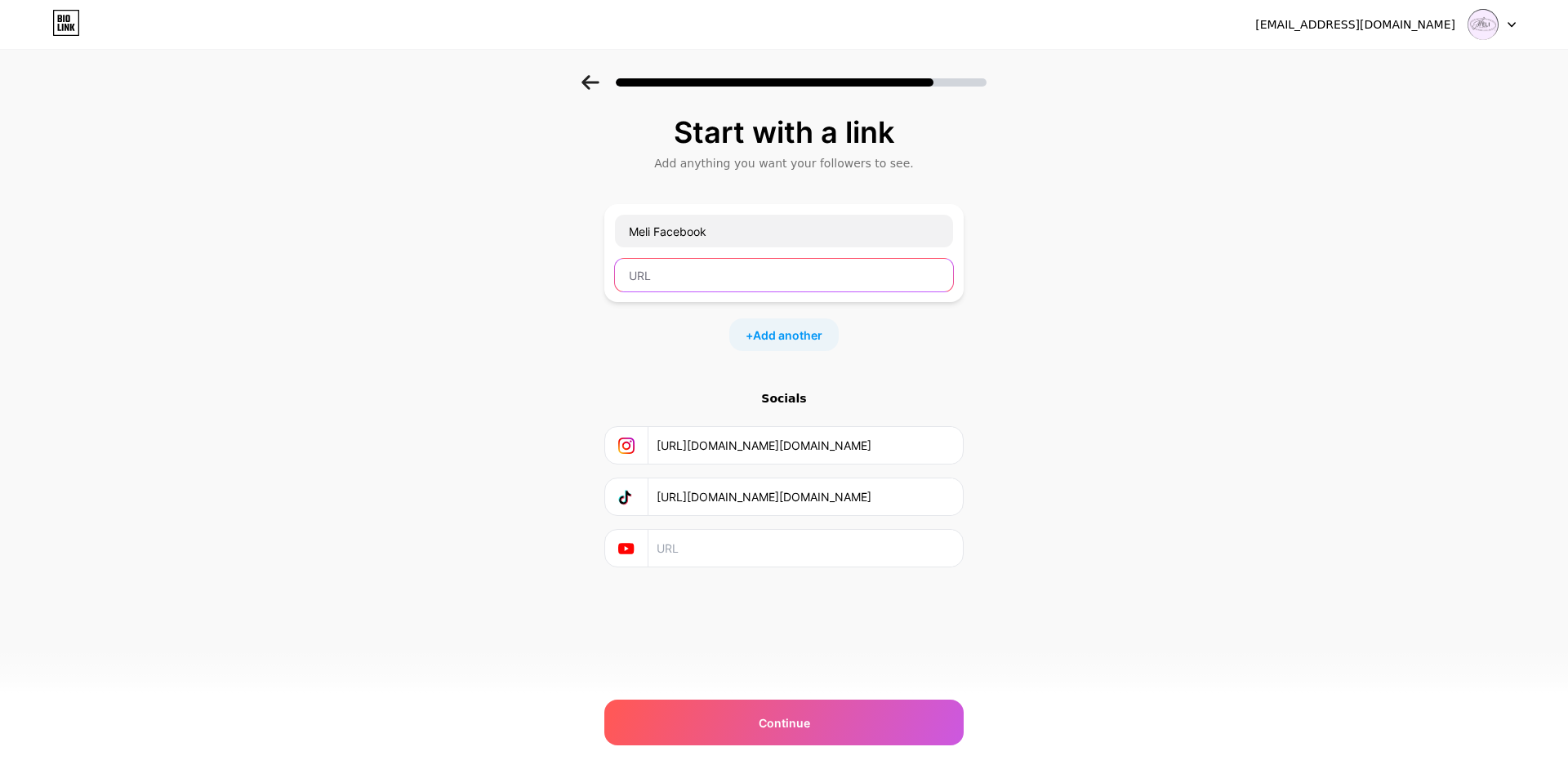
click at [747, 278] on input "text" at bounding box center [784, 275] width 338 height 33
paste input "https://m.facebook.com/groups/943210196218602/?ref=share&mibextid=NSMWBT"
type input "https://m.facebook.com/groups/943210196218602/?ref=share&mibextid=NSMWBT"
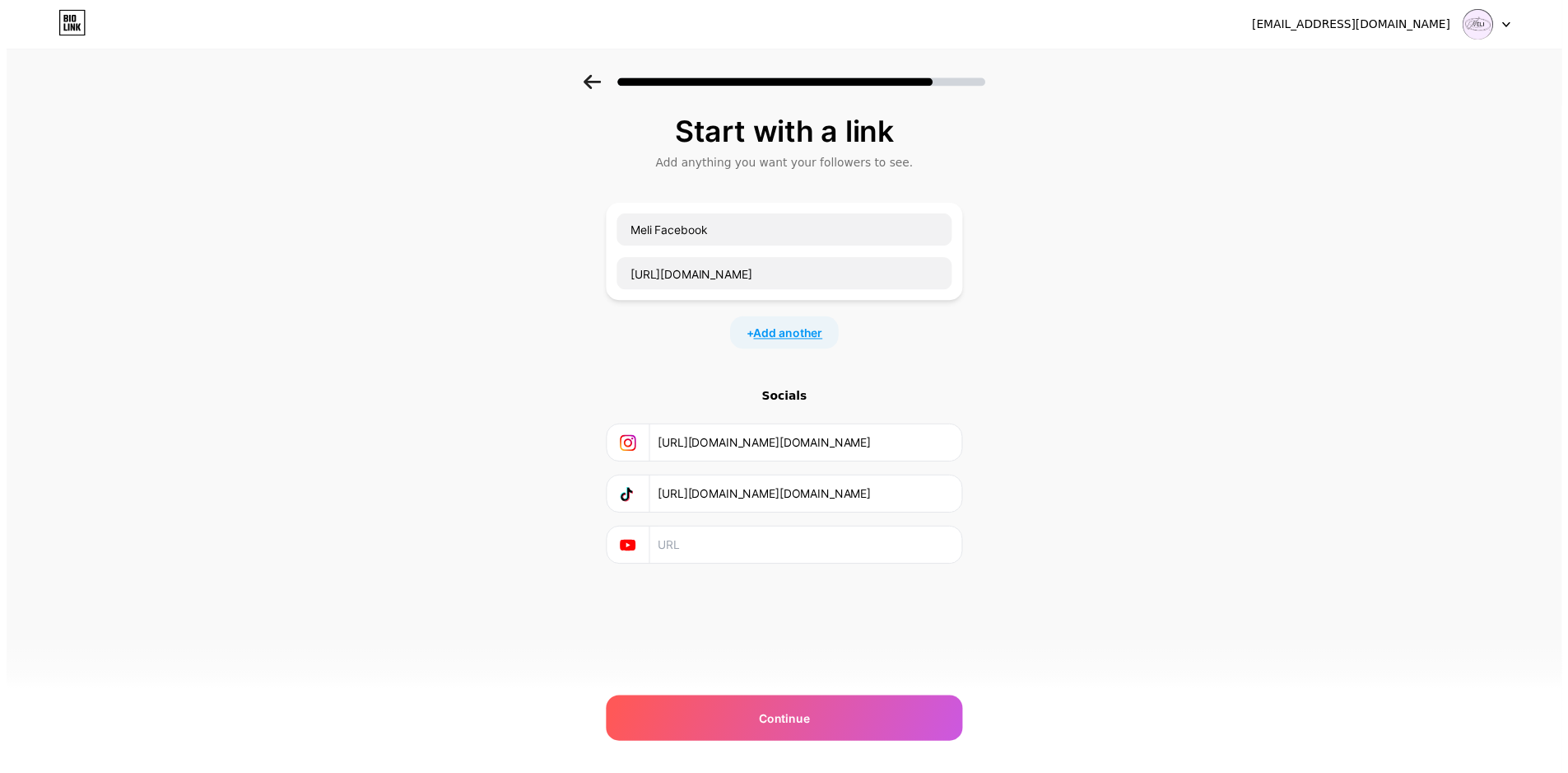
scroll to position [0, 0]
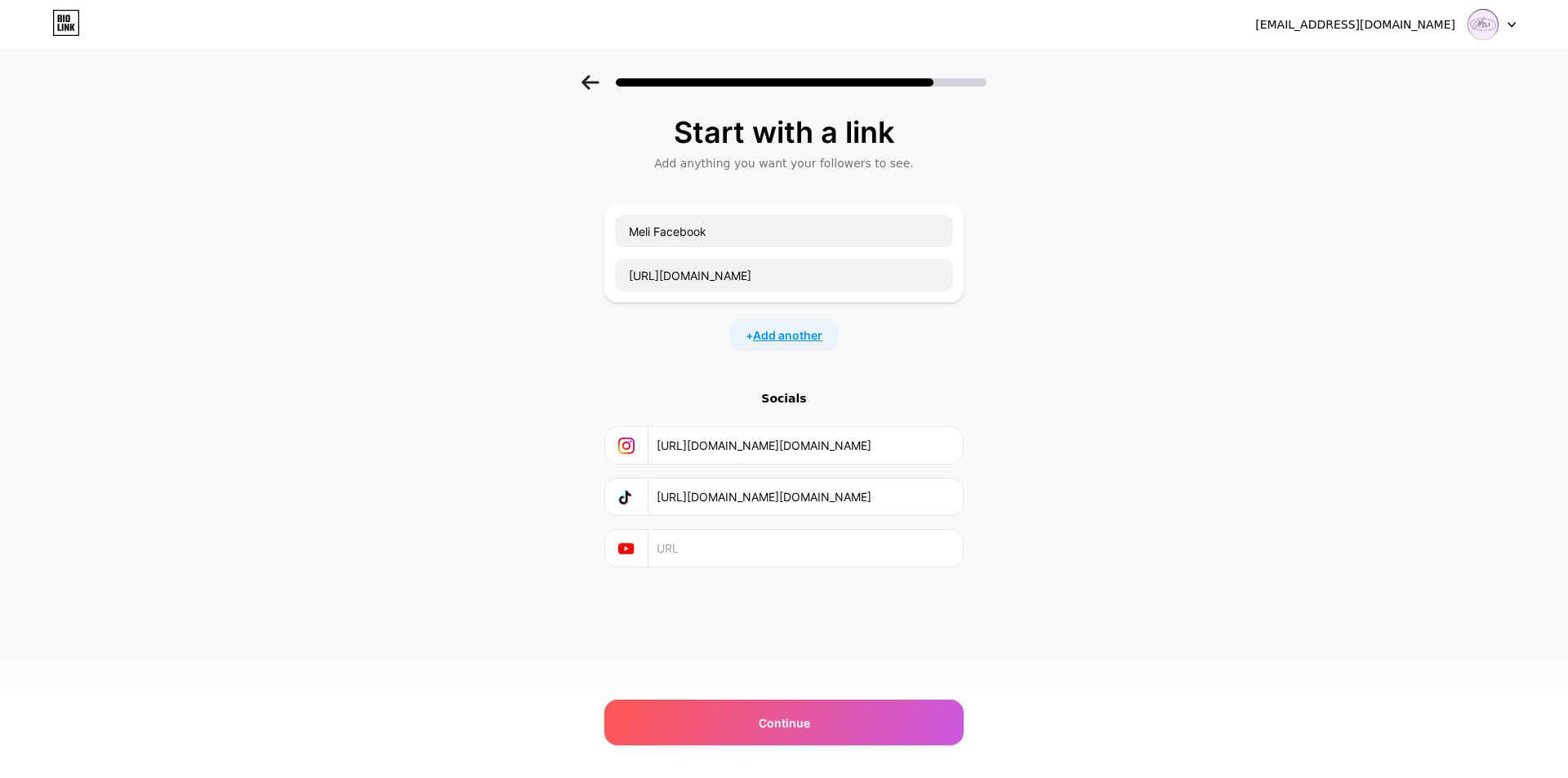
click at [789, 334] on span "Add another" at bounding box center [787, 334] width 69 height 17
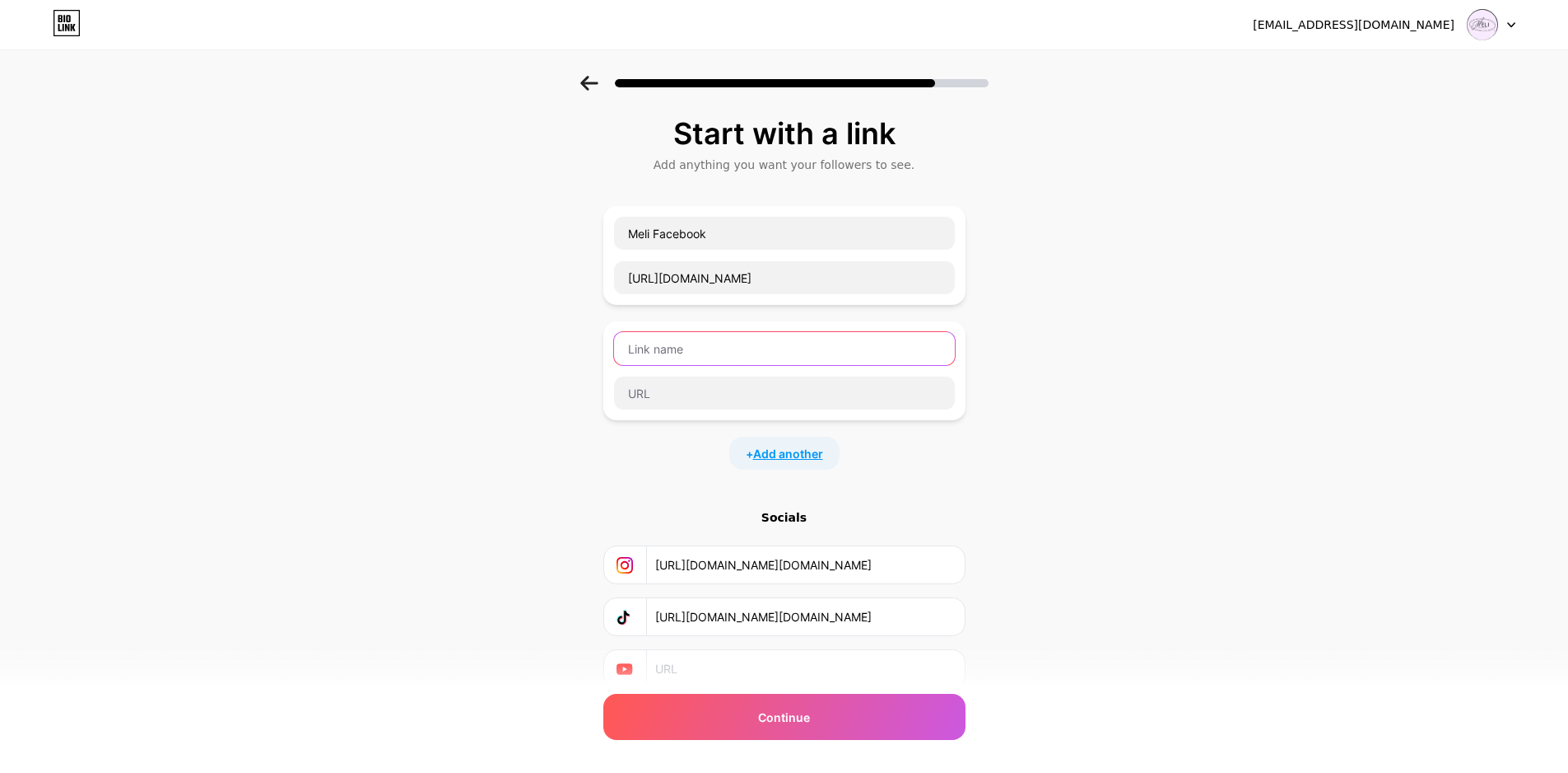
click at [795, 337] on input "text" at bounding box center [784, 348] width 341 height 33
type input "Group Meli"
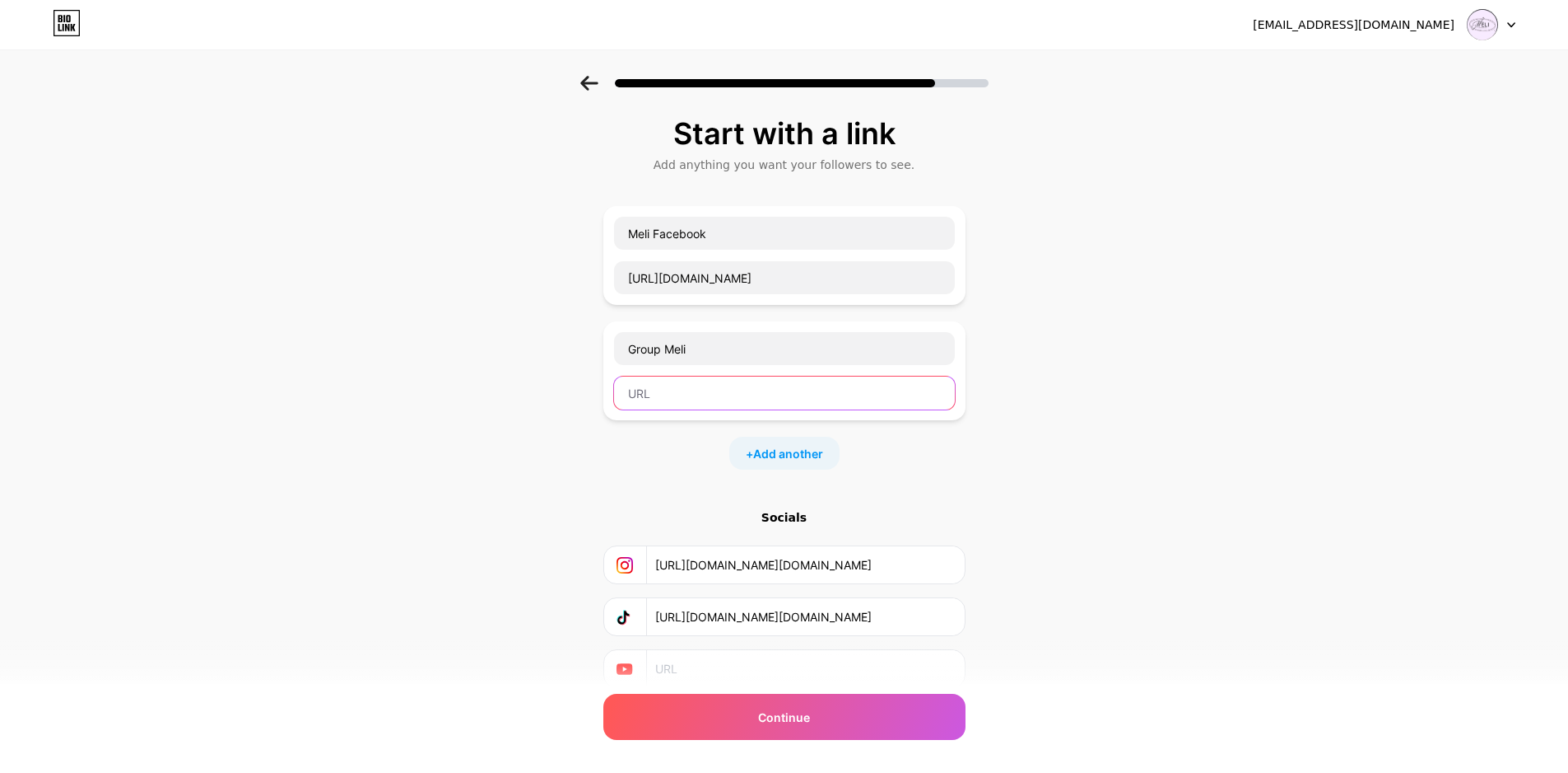
click at [697, 403] on input "text" at bounding box center [784, 392] width 341 height 33
paste input "https://www.facebook.com/profile.php?id=100095385521307&mibextid=ZbWKwL"
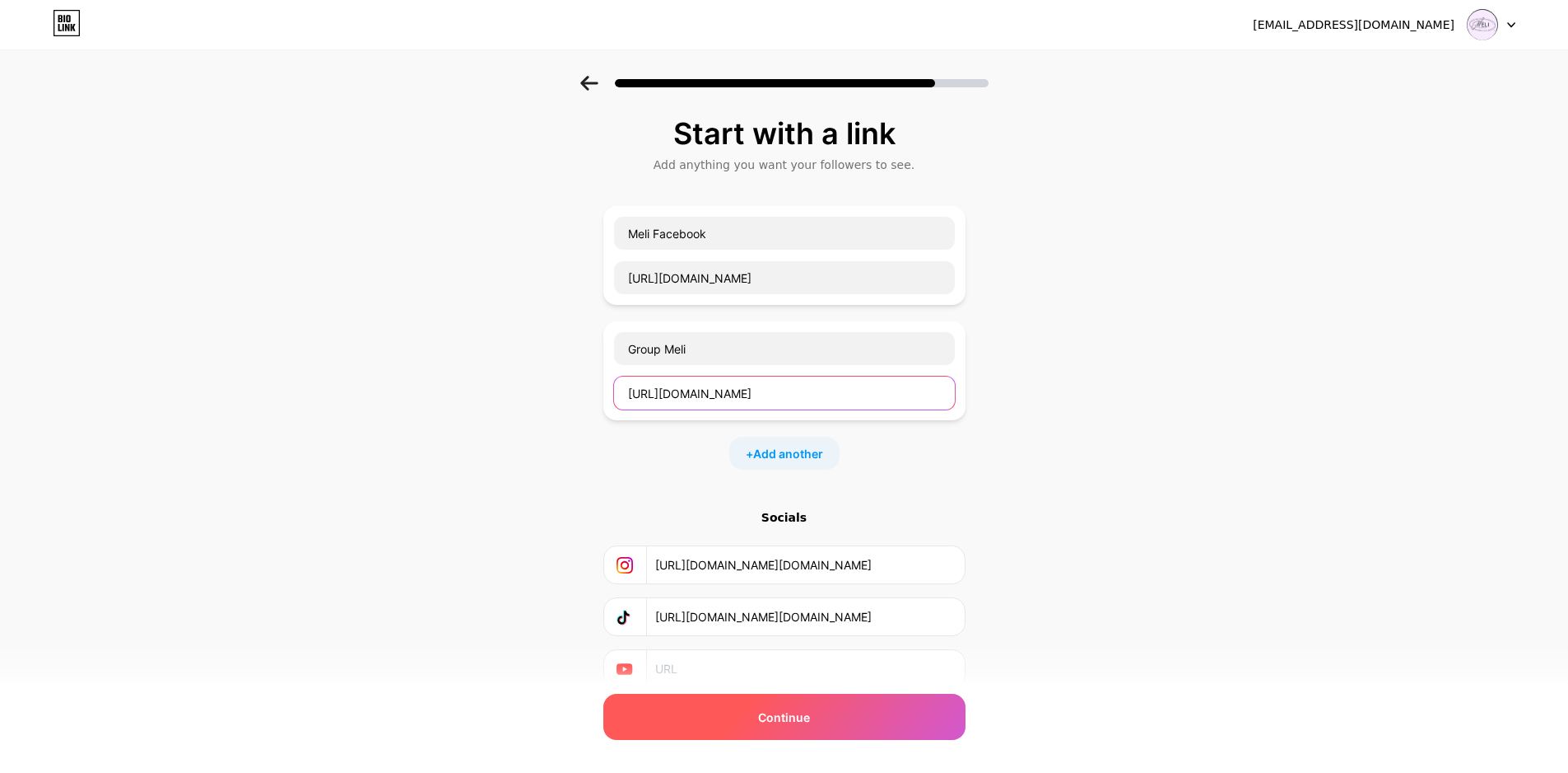
type input "https://www.facebook.com/profile.php?id=100095385521307&mibextid=ZbWKwL"
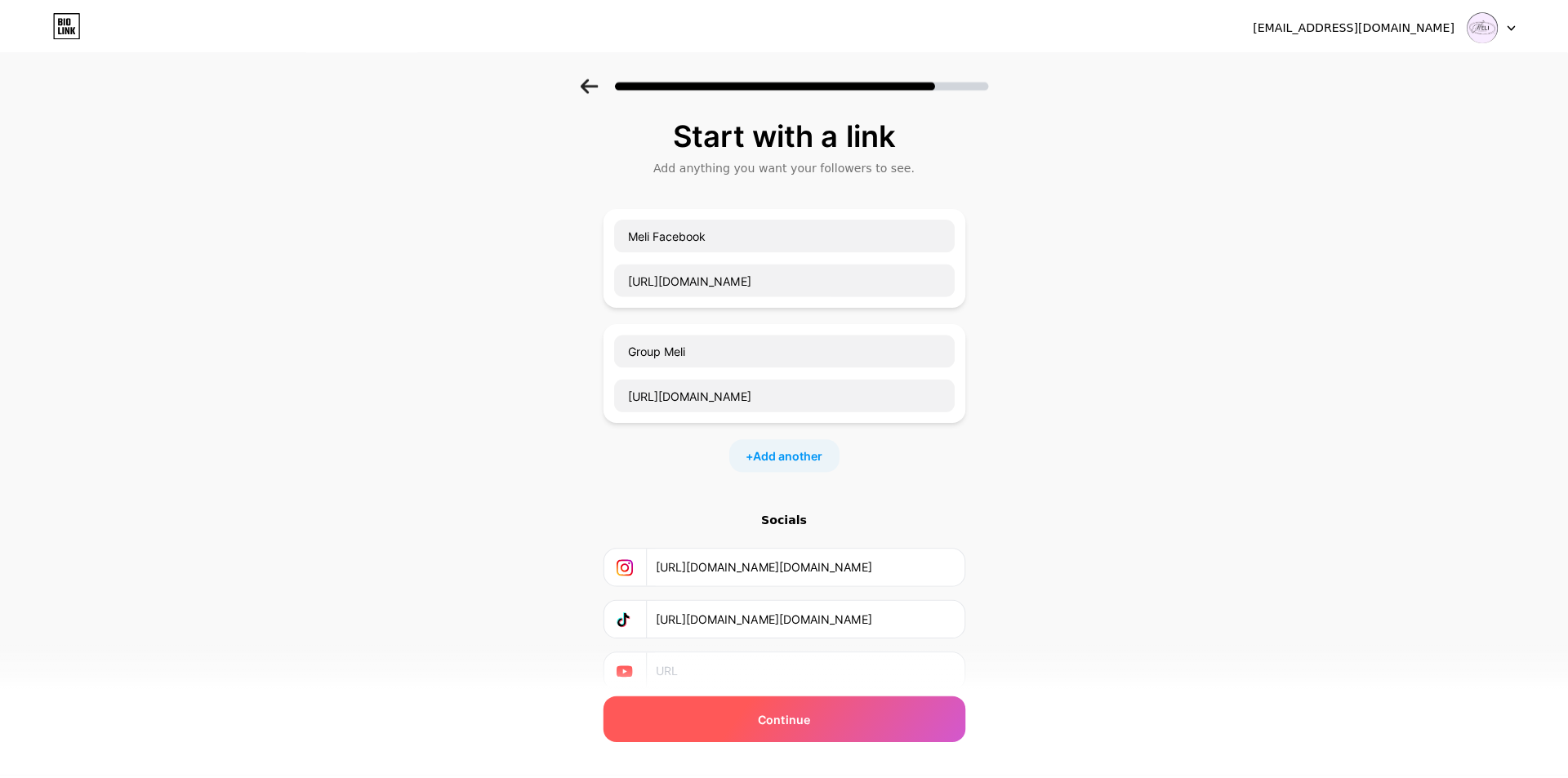
scroll to position [0, 0]
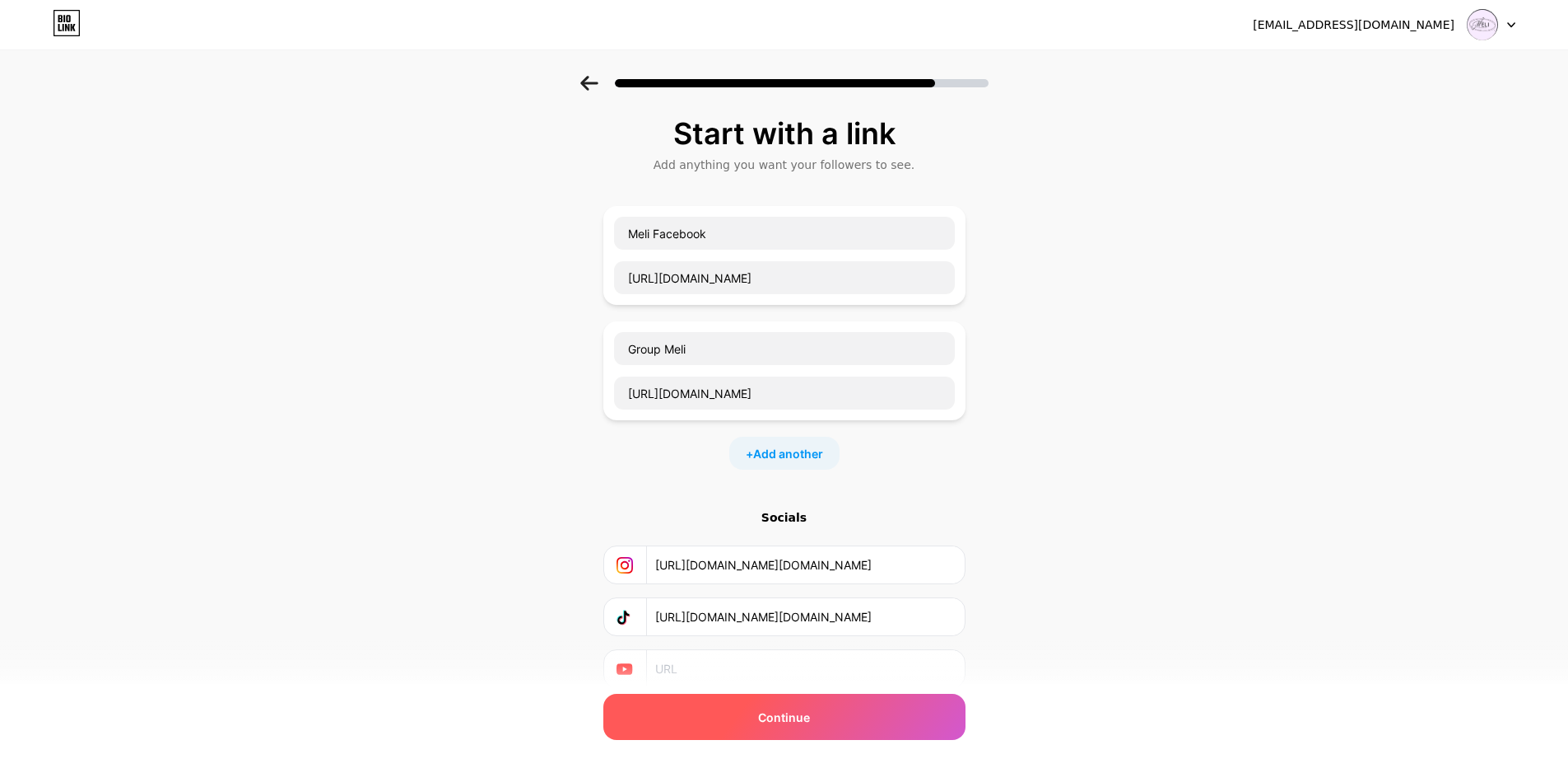
click at [820, 719] on div "Continue" at bounding box center [784, 716] width 362 height 46
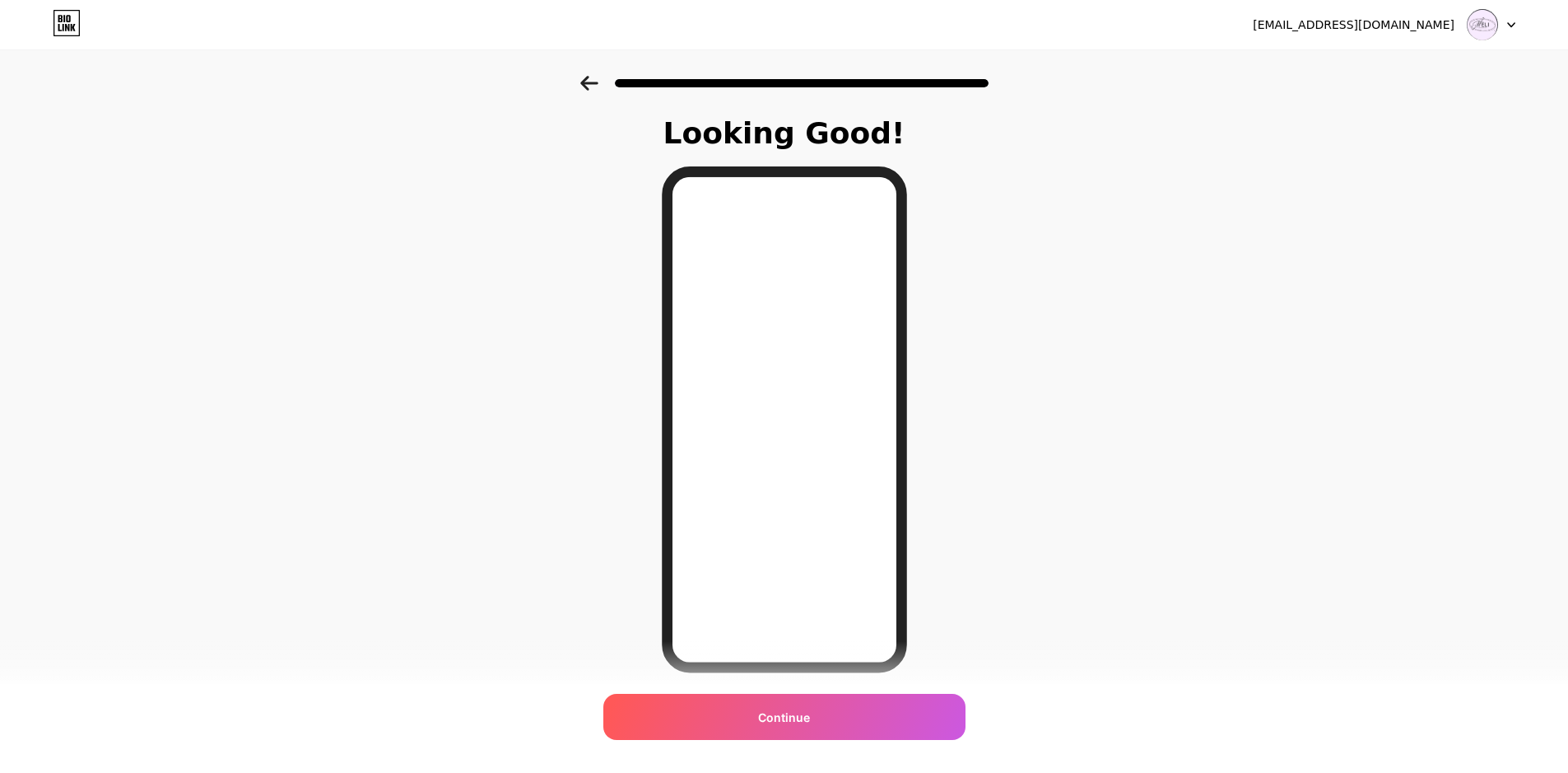
click at [820, 719] on div "Continue" at bounding box center [784, 716] width 362 height 46
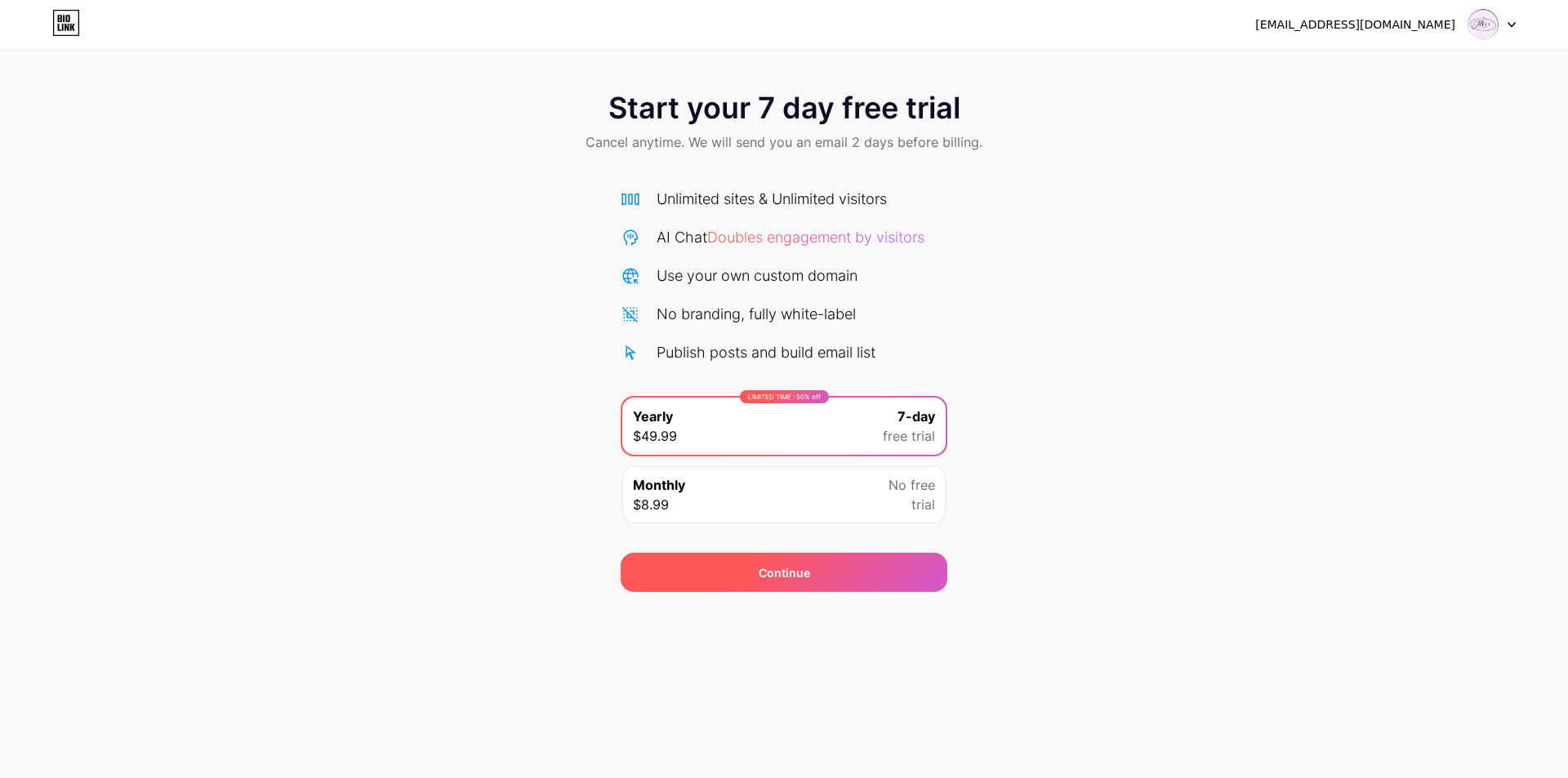
click at [810, 581] on div "Continue" at bounding box center [784, 572] width 326 height 40
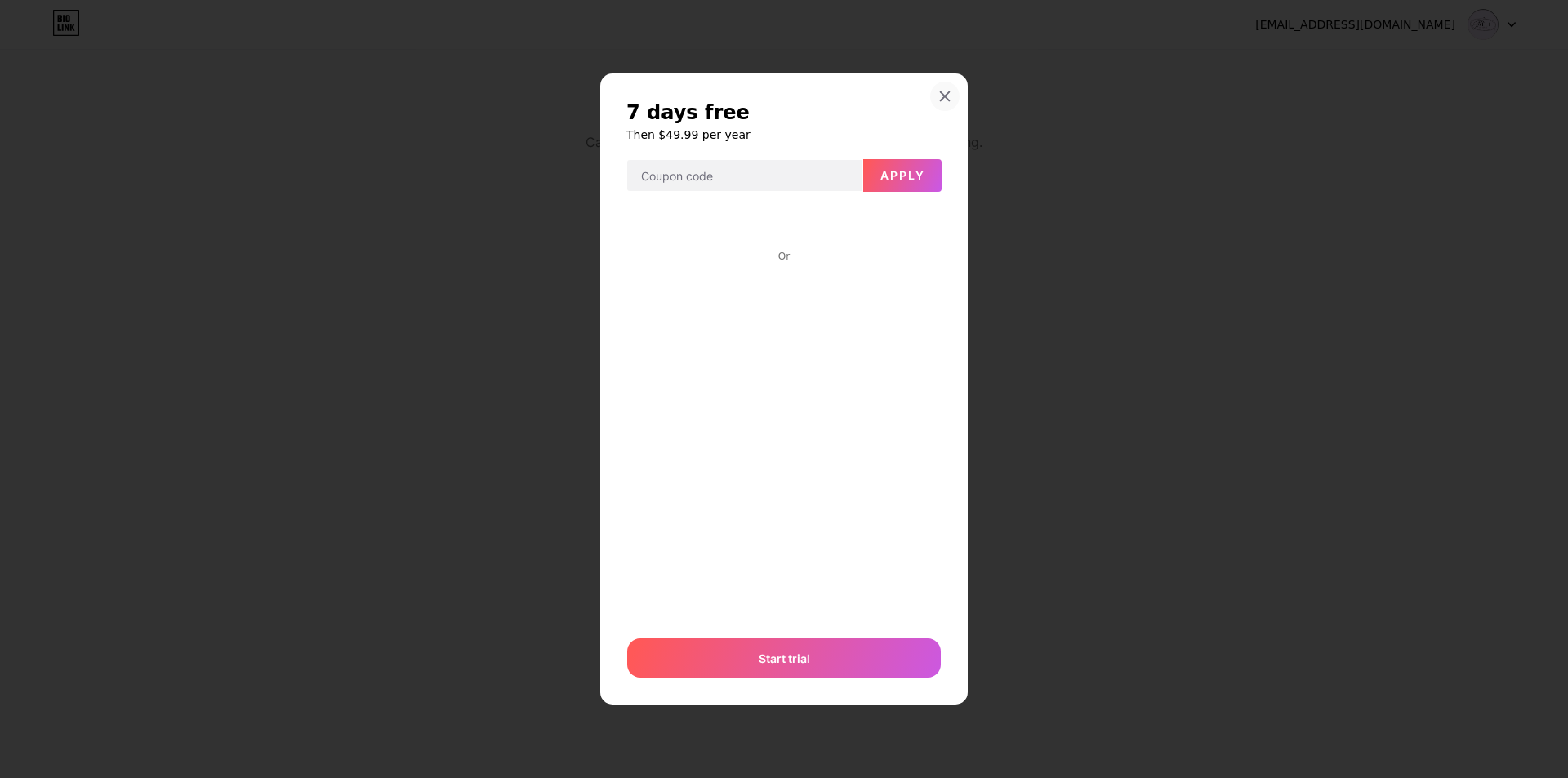
click at [940, 91] on icon at bounding box center [944, 95] width 9 height 9
